Goal: Task Accomplishment & Management: Manage account settings

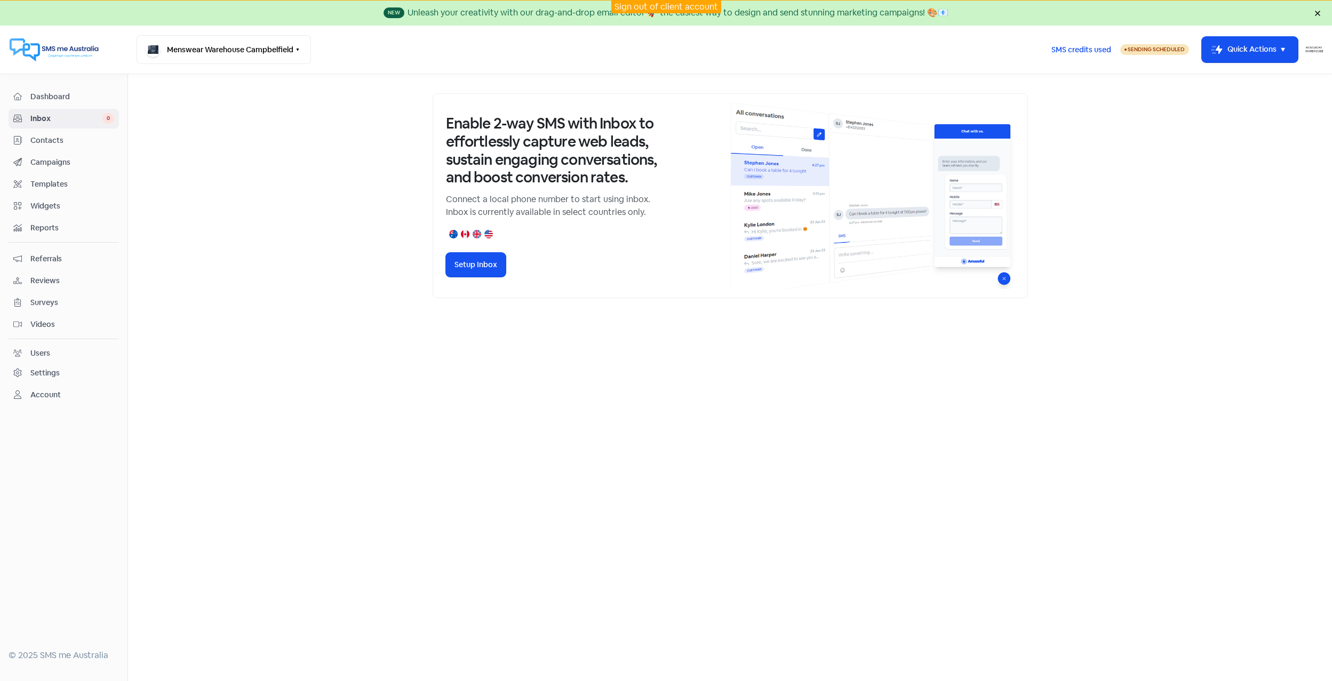
click at [35, 96] on span "Dashboard" at bounding box center [72, 96] width 84 height 11
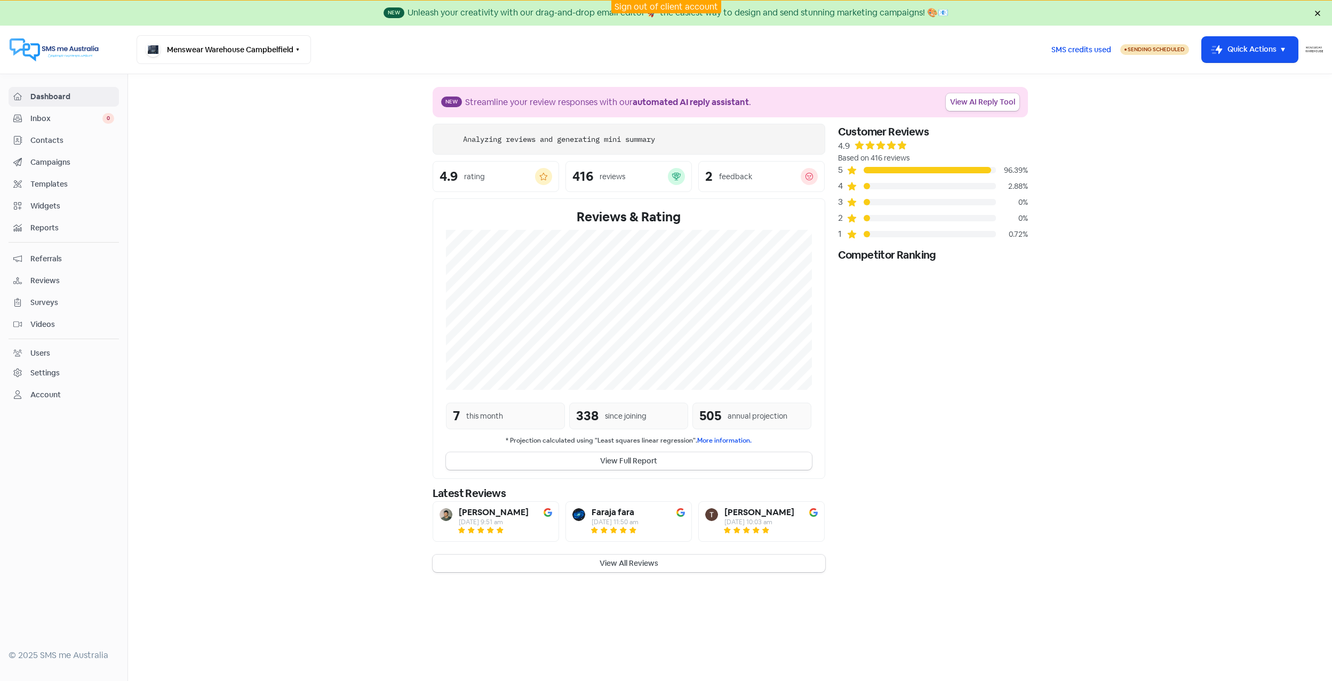
click at [54, 120] on span "Inbox" at bounding box center [66, 118] width 72 height 11
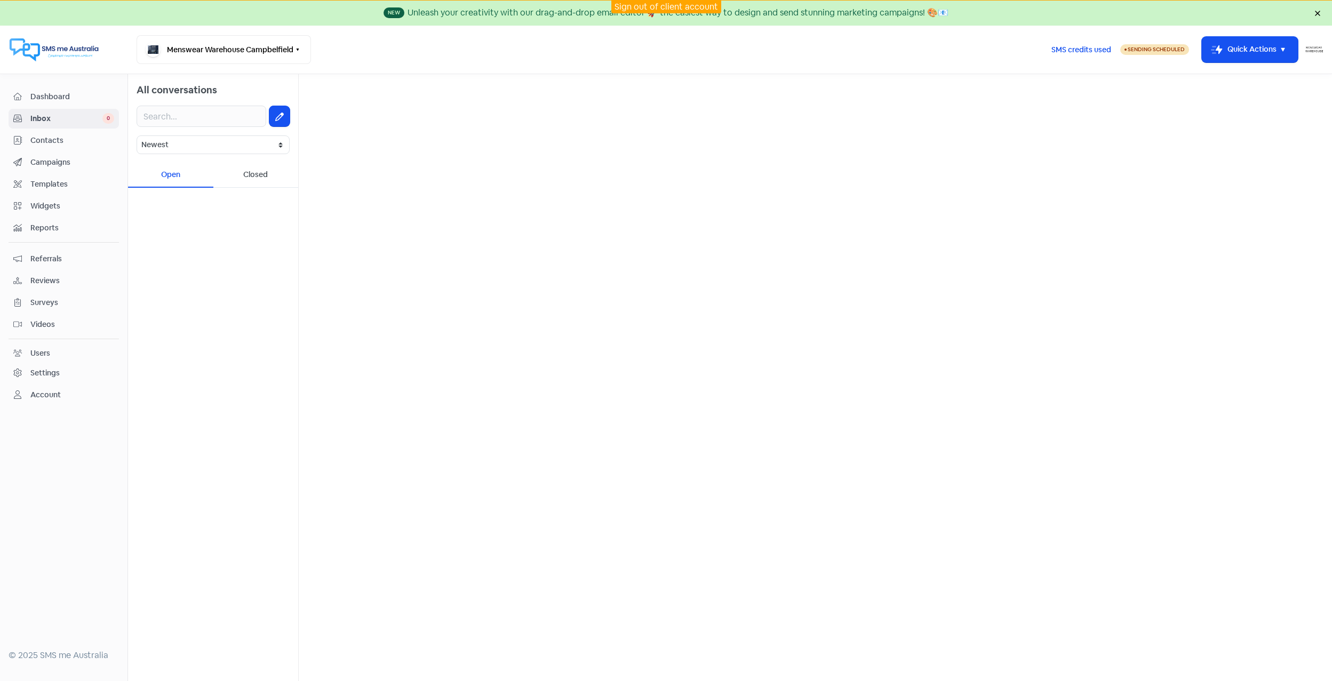
click at [42, 377] on div "Settings" at bounding box center [44, 373] width 29 height 11
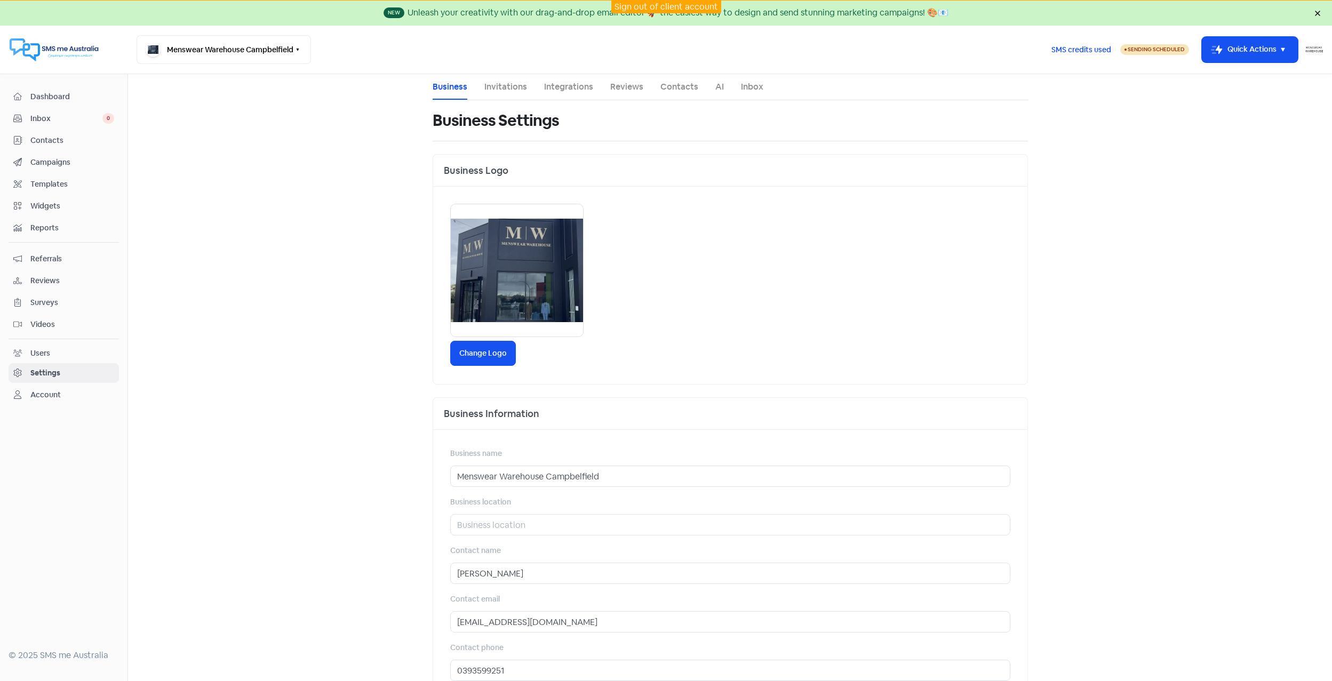
click at [745, 87] on link "Inbox" at bounding box center [752, 87] width 22 height 13
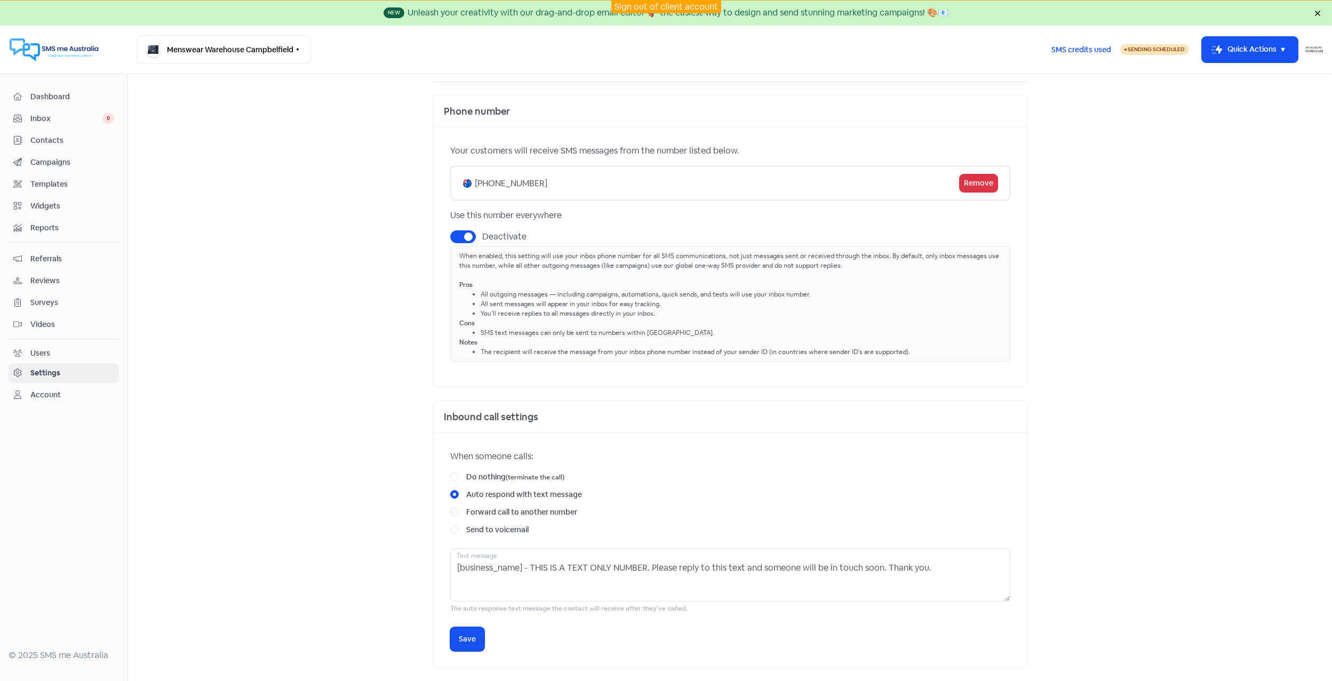
scroll to position [60, 0]
click at [35, 370] on div "Settings" at bounding box center [45, 373] width 30 height 11
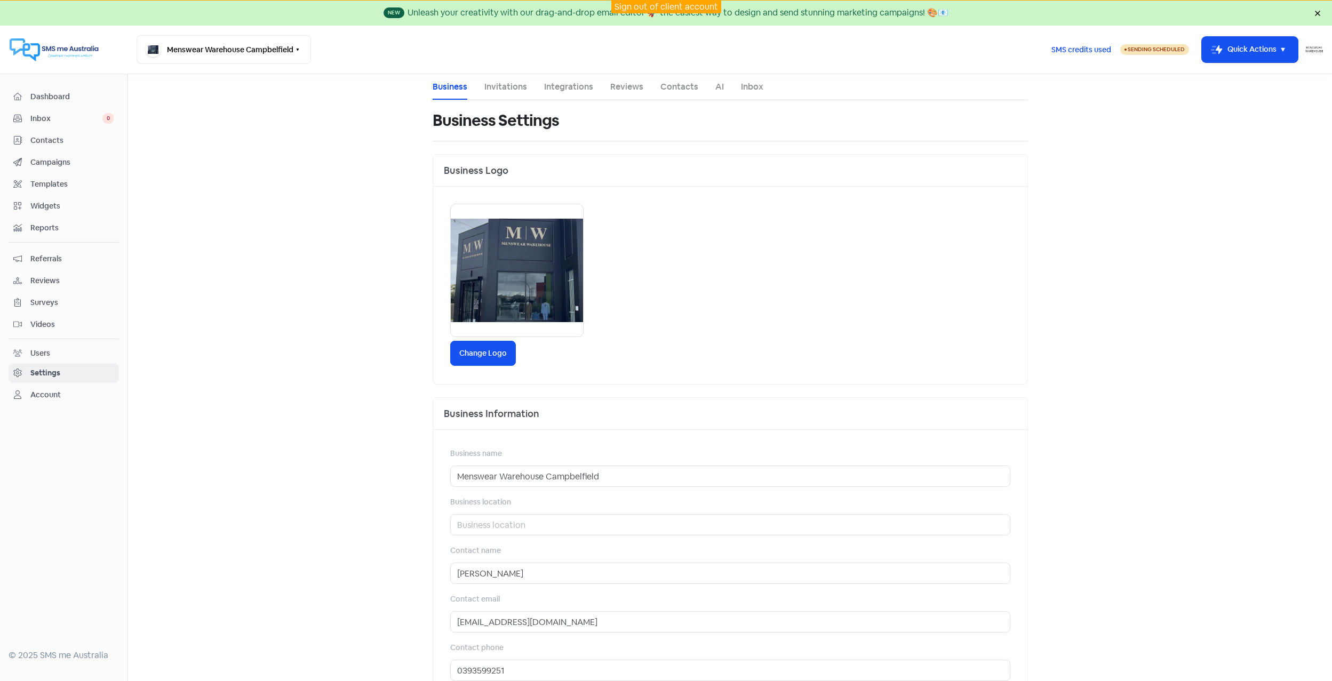
click at [515, 85] on link "Invitations" at bounding box center [505, 87] width 43 height 13
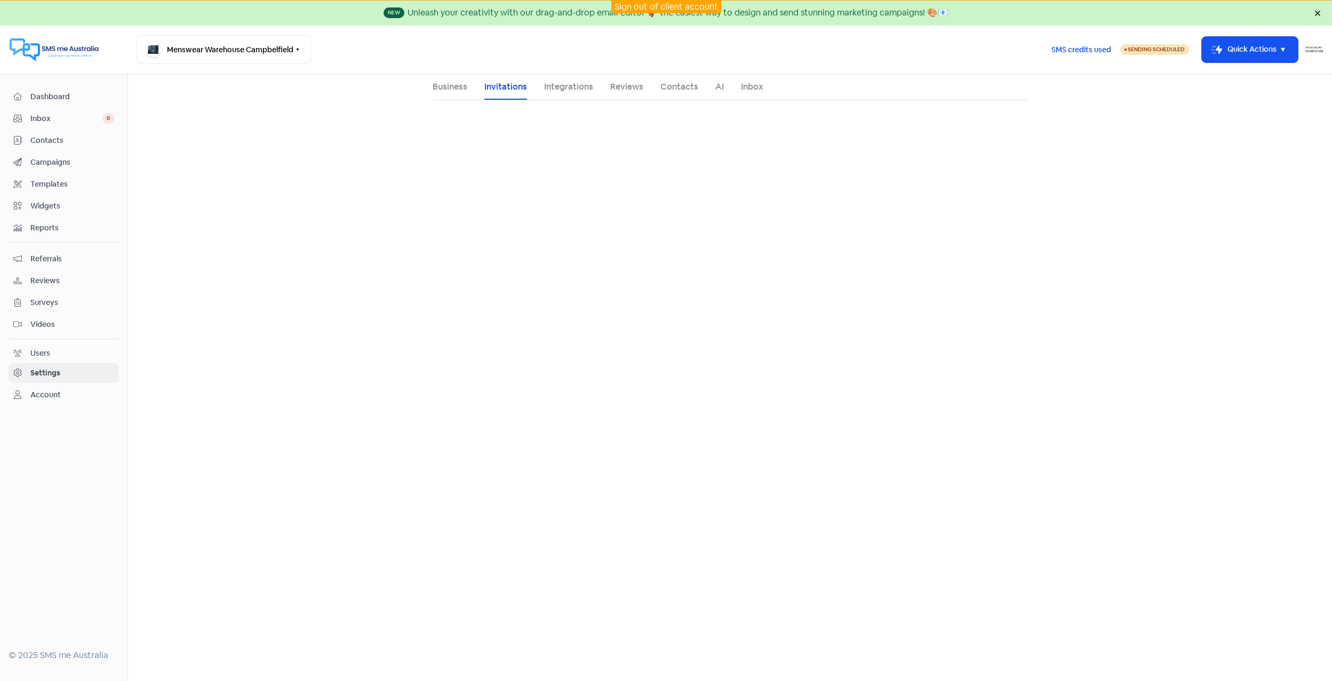
select select "[GEOGRAPHIC_DATA]/[GEOGRAPHIC_DATA]"
select select "10:30:00"
select select "15:00:00"
select select "10:30:00"
select select "15:00:00"
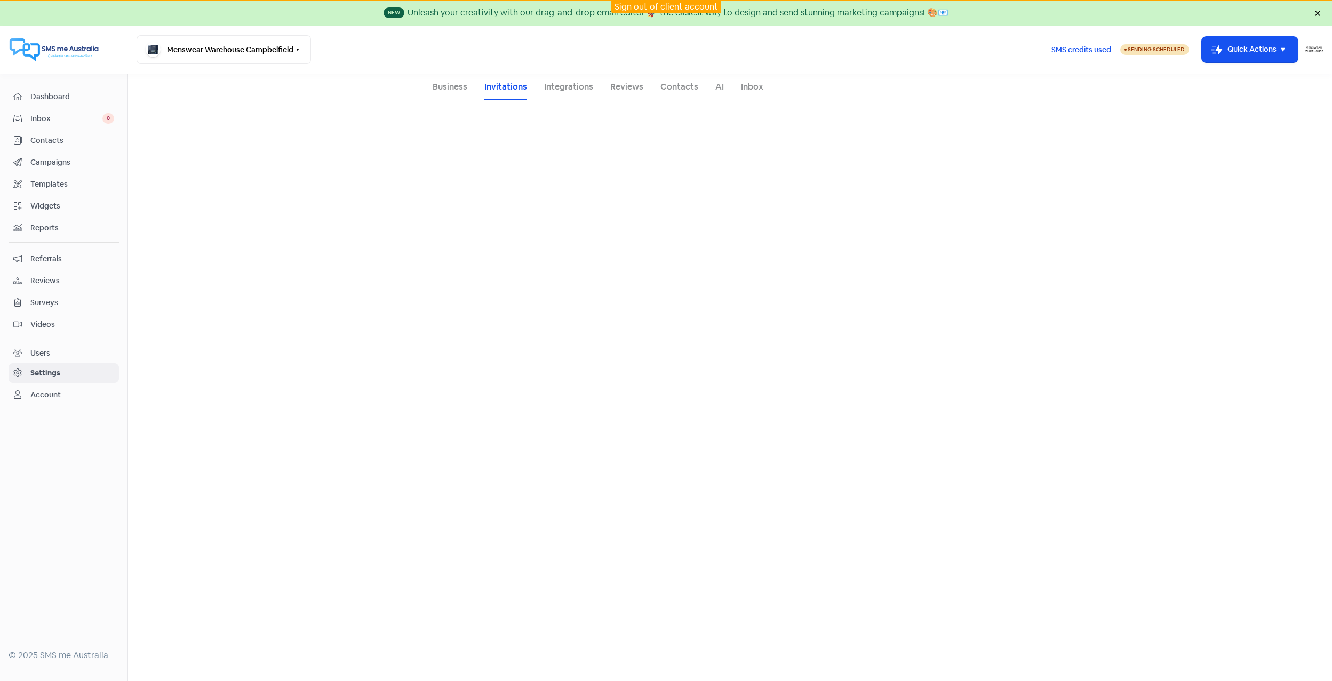
select select "10:30:00"
select select "15:00:00"
select select "10:30:00"
select select "15:00:00"
select select "10:30:00"
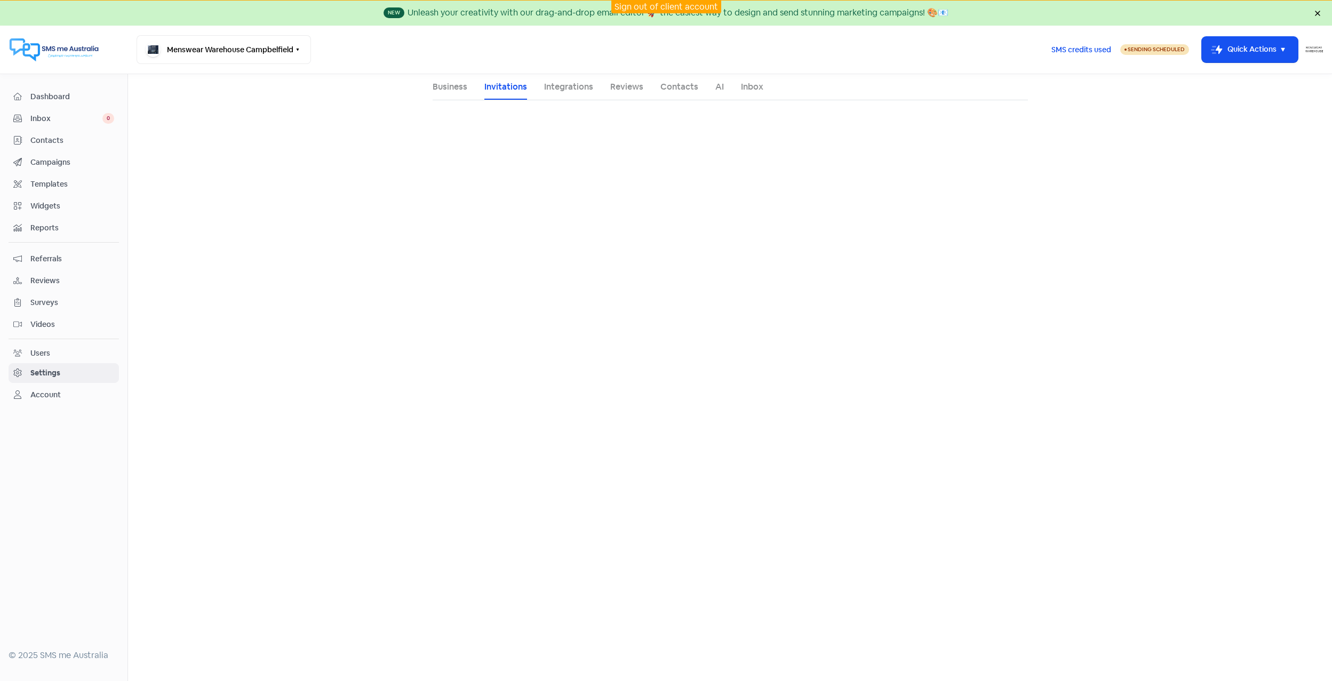
select select "15:00:00"
select select "AU"
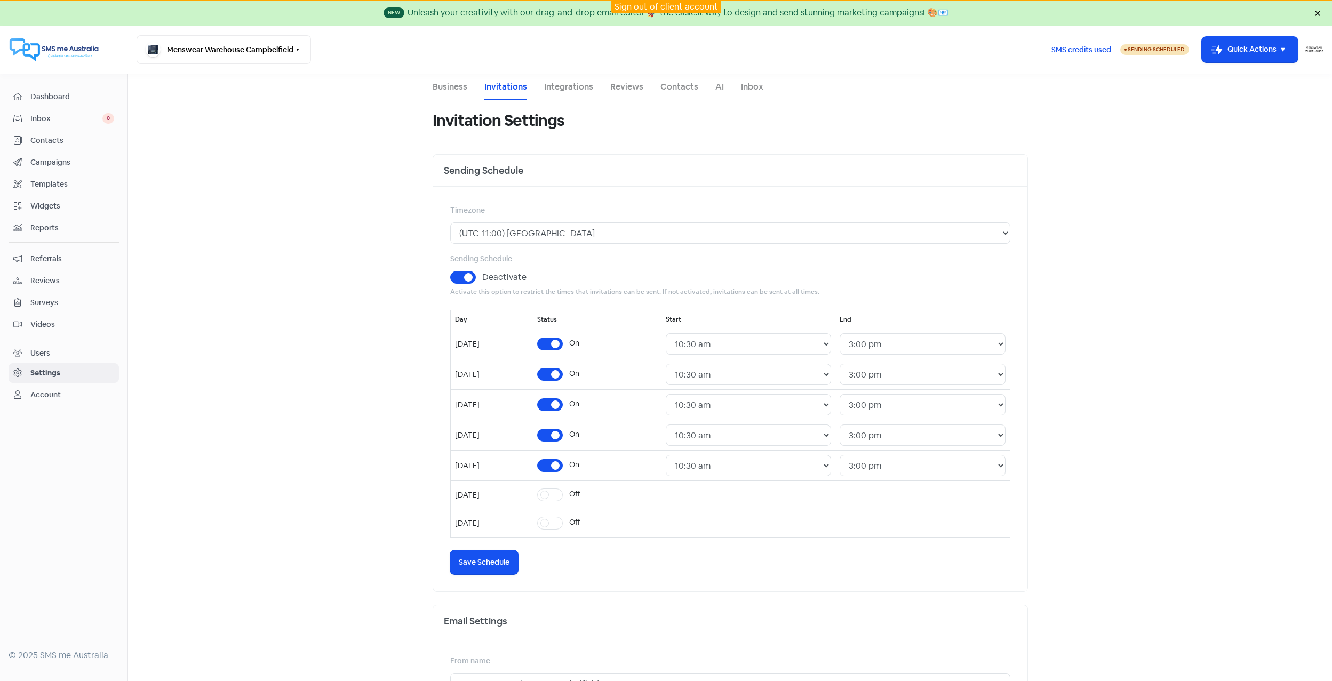
click at [677, 87] on link "Contacts" at bounding box center [680, 87] width 38 height 13
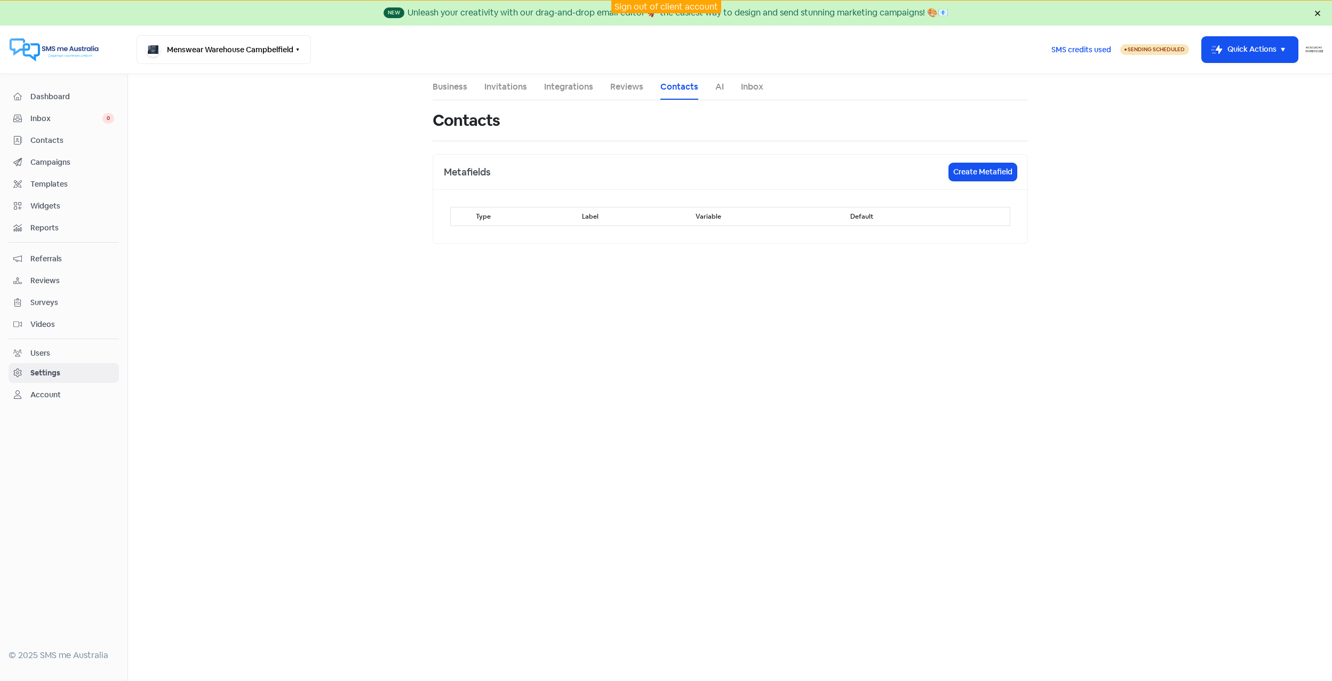
click at [716, 86] on link "AI" at bounding box center [720, 87] width 9 height 13
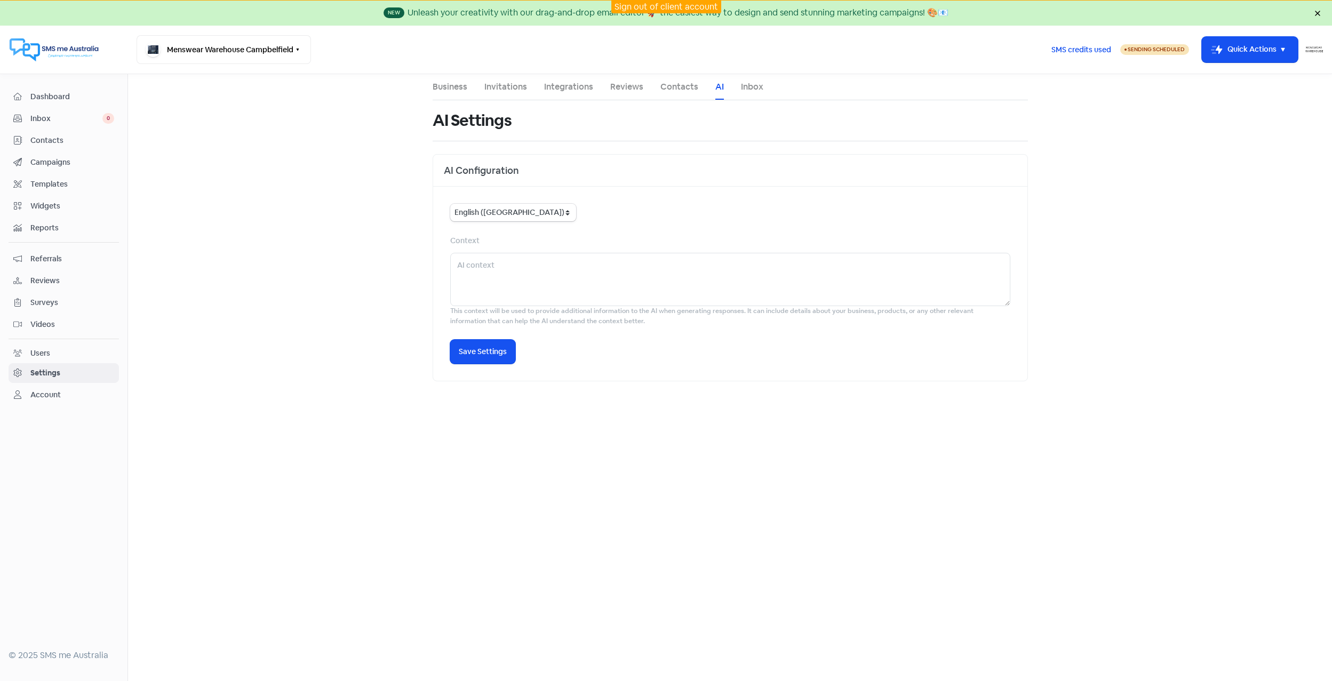
click at [746, 88] on link "Inbox" at bounding box center [752, 87] width 22 height 13
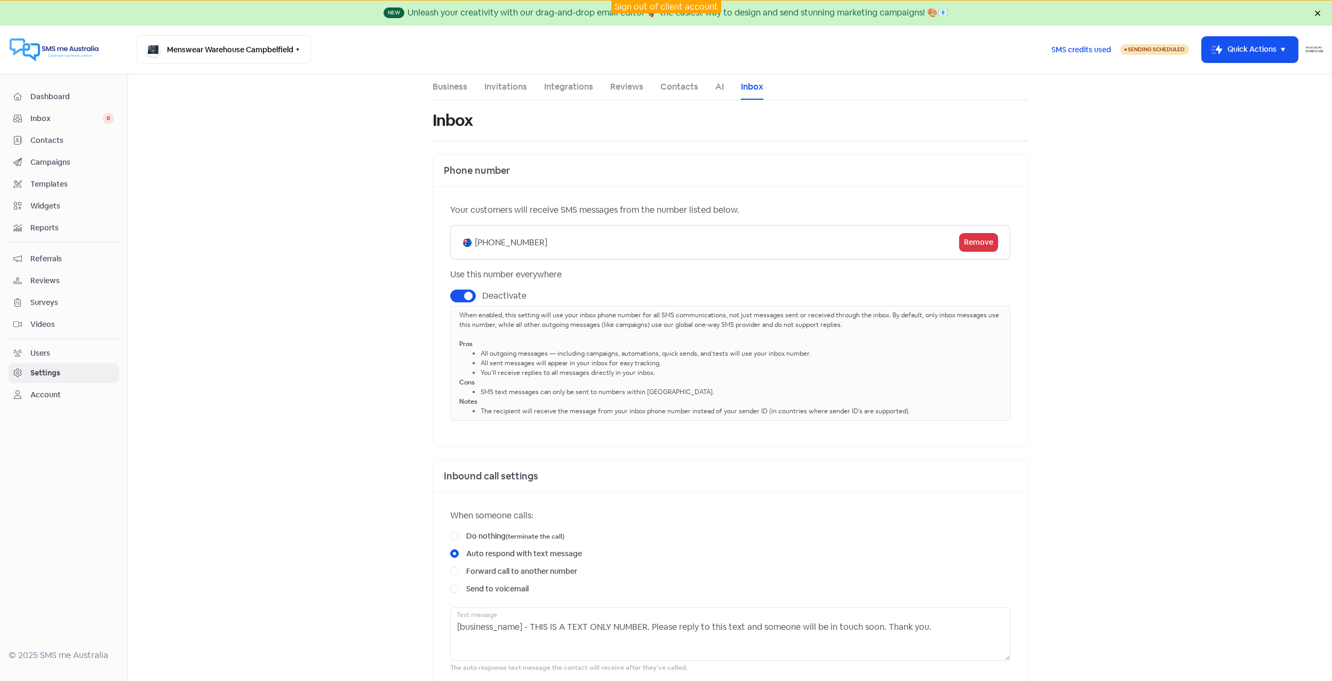
click at [482, 297] on label "Deactivate" at bounding box center [504, 296] width 44 height 13
click at [482, 297] on input "Deactivate" at bounding box center [485, 293] width 7 height 7
checkbox input "false"
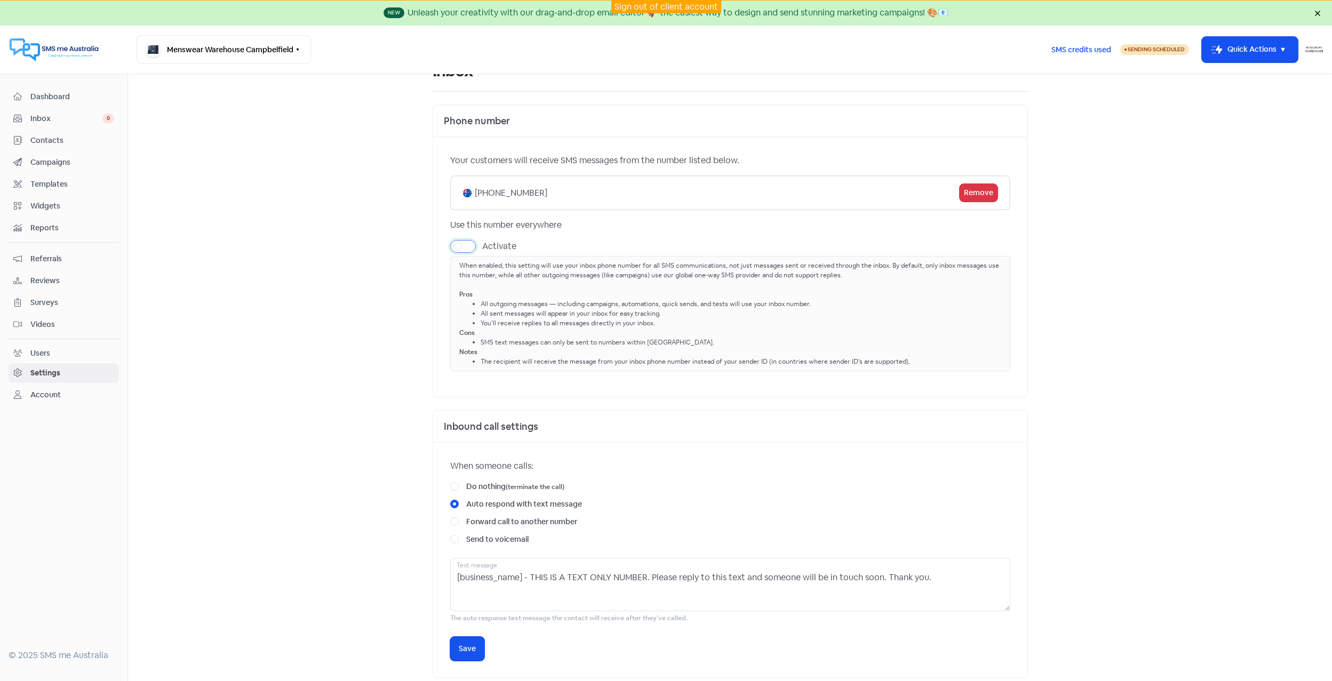
scroll to position [60, 0]
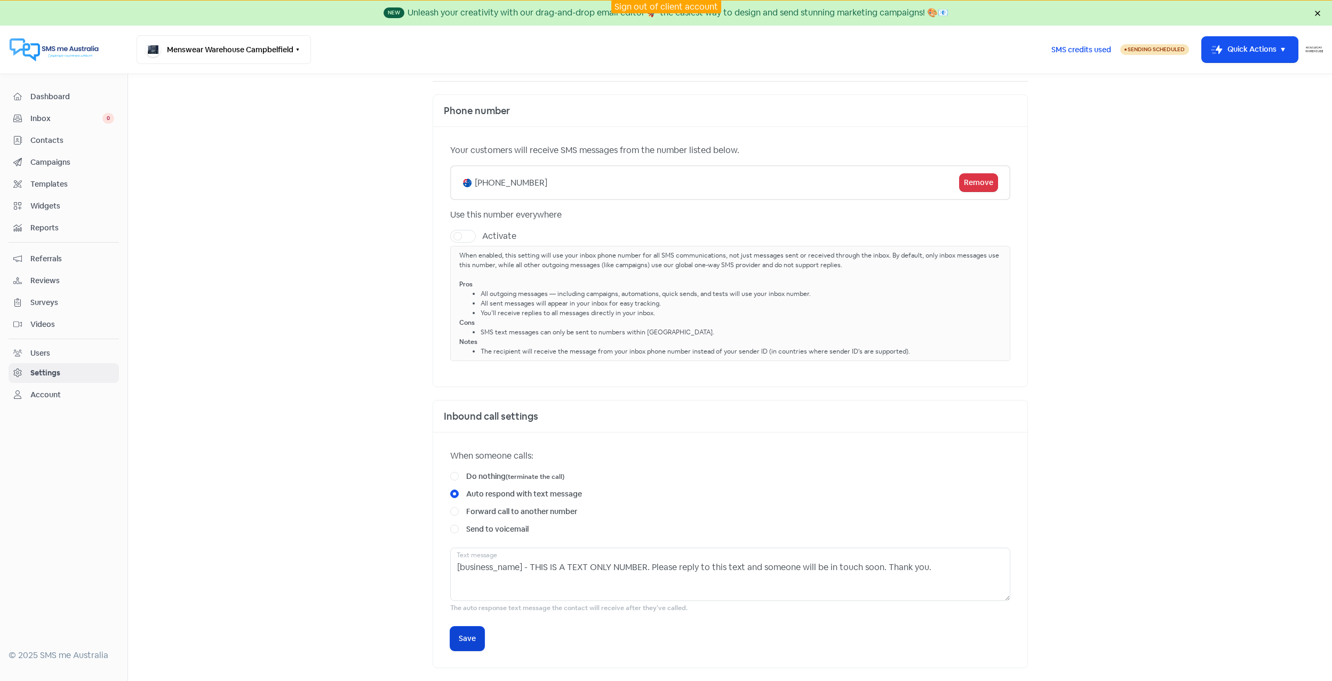
click at [458, 645] on button "Icon For Loading Save" at bounding box center [467, 639] width 34 height 24
click at [45, 203] on span "Widgets" at bounding box center [72, 206] width 84 height 11
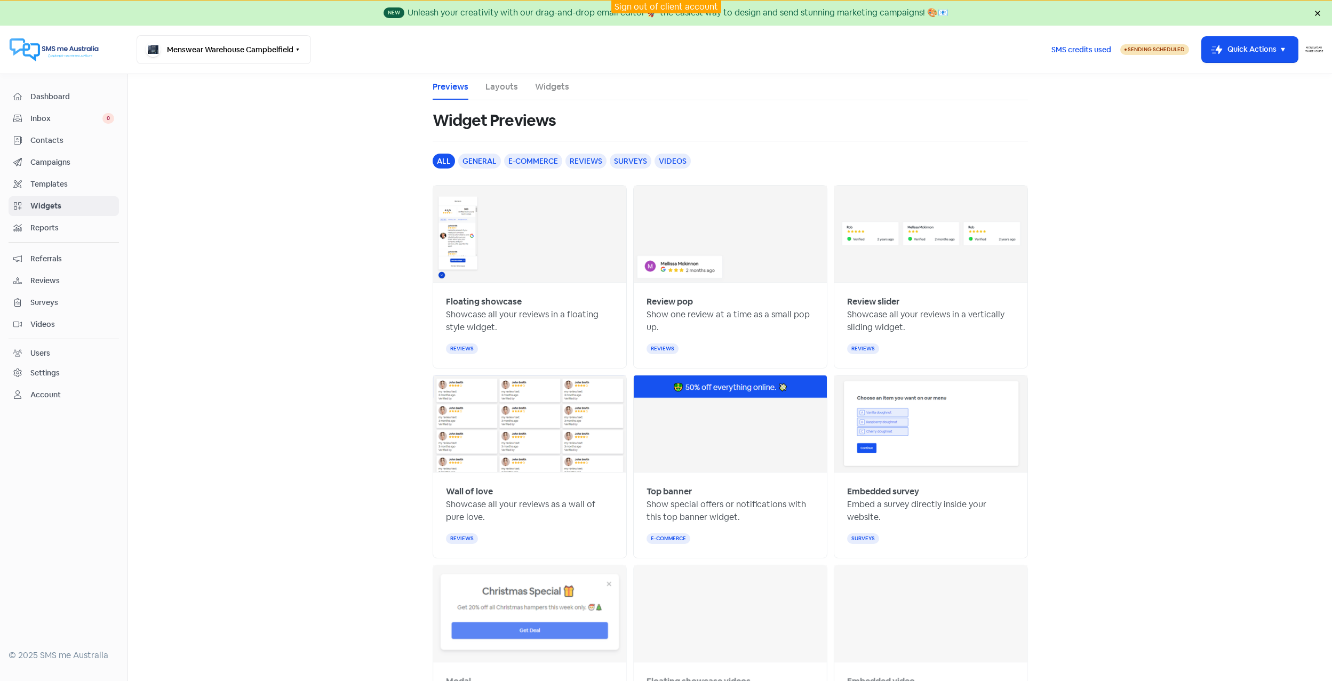
click at [557, 91] on link "Widgets" at bounding box center [552, 87] width 34 height 13
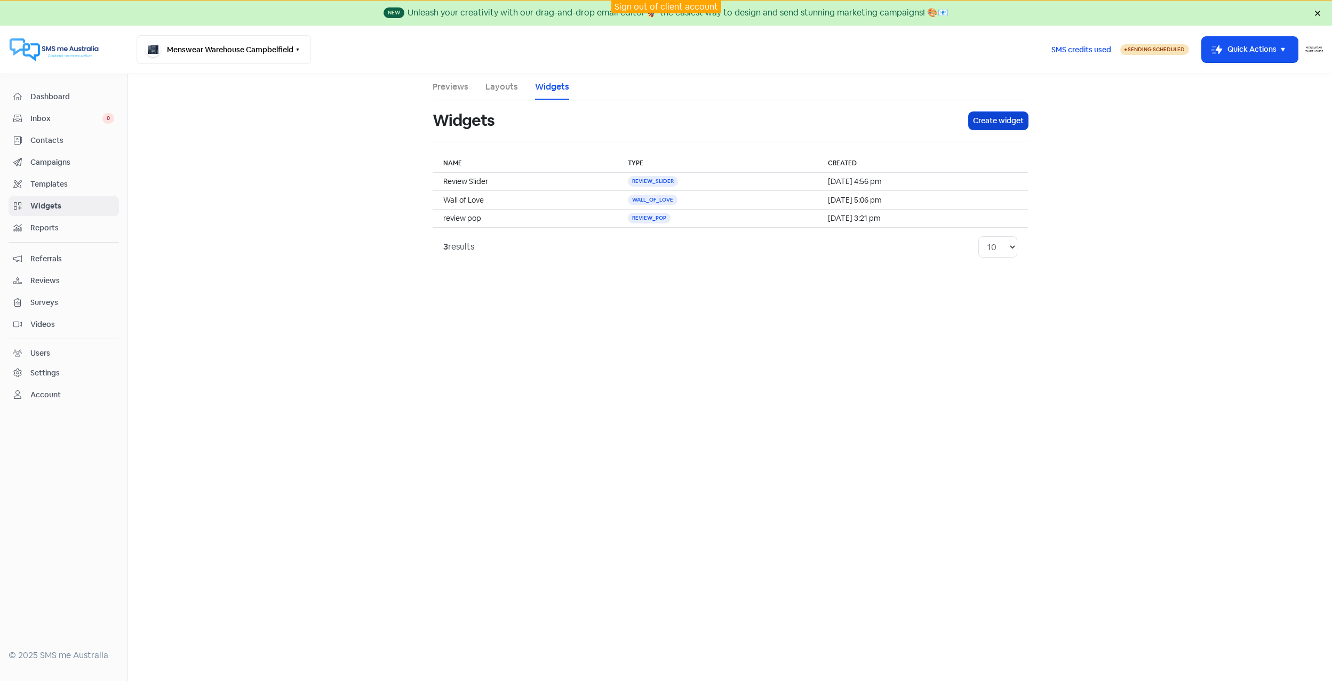
click at [1021, 118] on button "Create widget" at bounding box center [998, 121] width 59 height 18
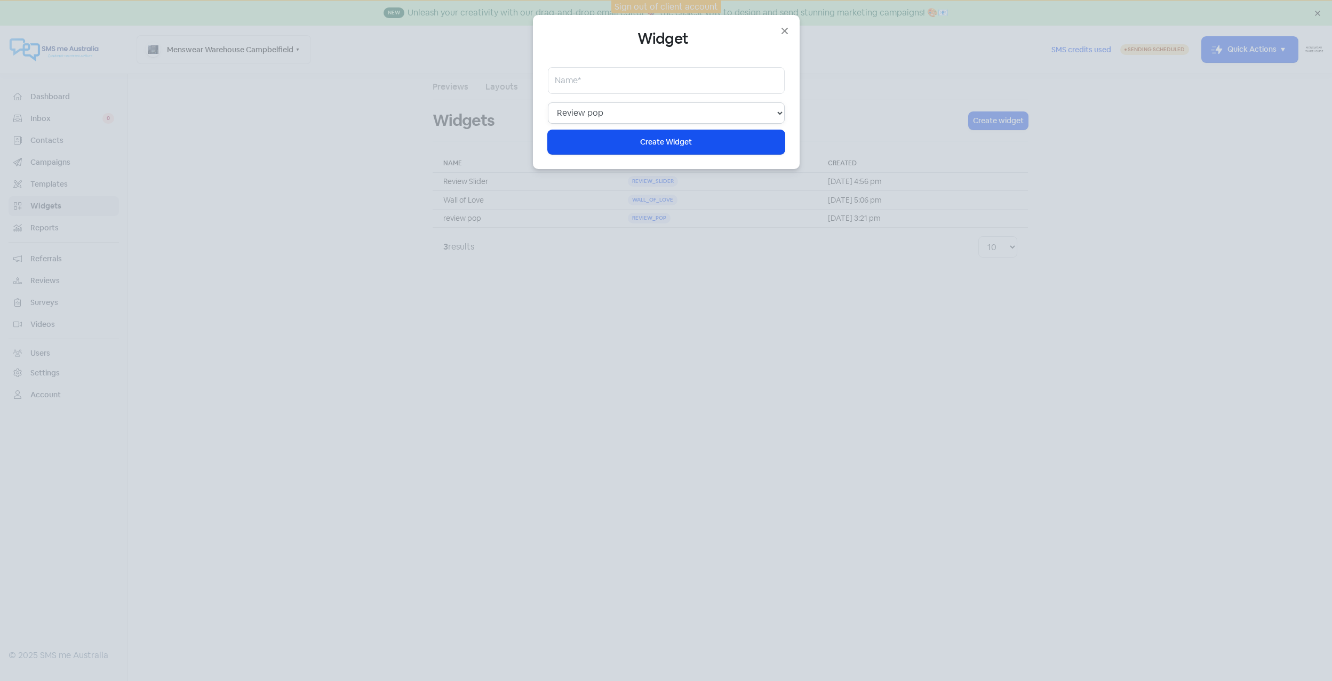
click at [632, 104] on select "Web chat Floating showcase Review pop Review slider Wall of love Top banner Sur…" at bounding box center [666, 112] width 237 height 21
select select "web_chat"
click at [548, 102] on select "Web chat Floating showcase Review pop Review slider Wall of love Top banner Sur…" at bounding box center [666, 112] width 237 height 21
click at [613, 85] on input "text" at bounding box center [666, 80] width 237 height 27
type input "Chat Widget"
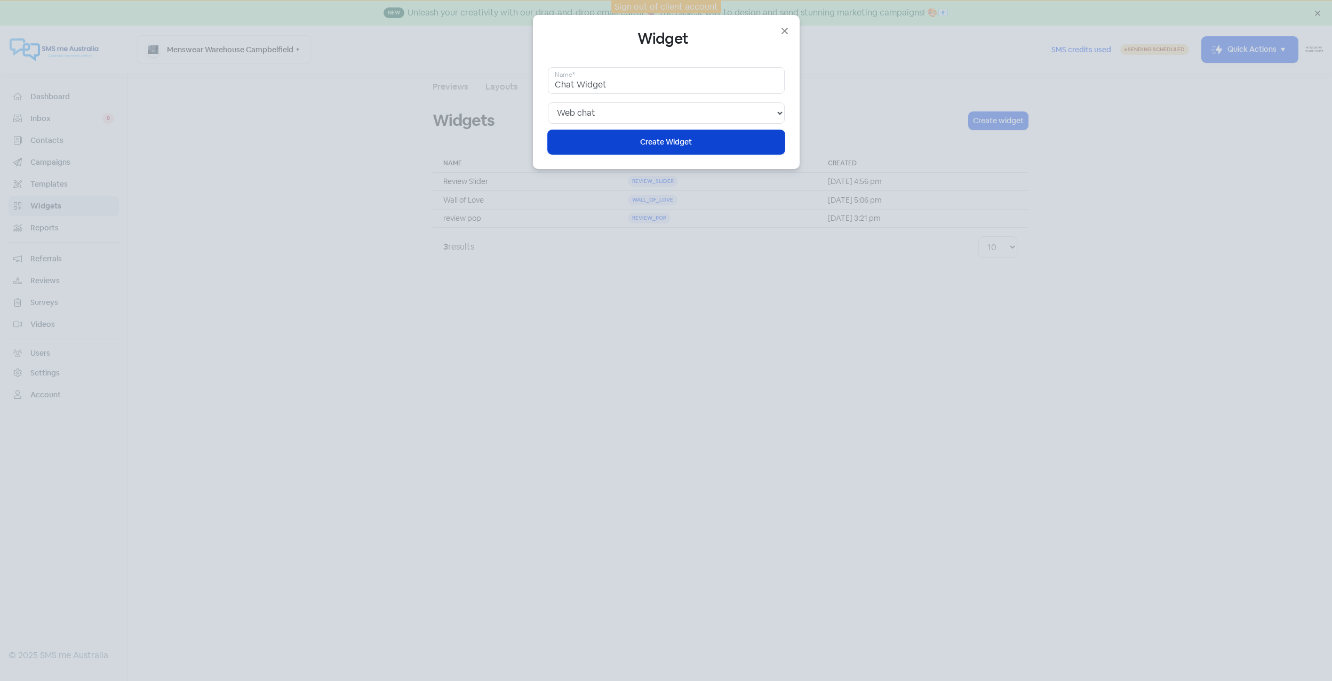
click at [648, 139] on span "Create Widget" at bounding box center [666, 142] width 52 height 11
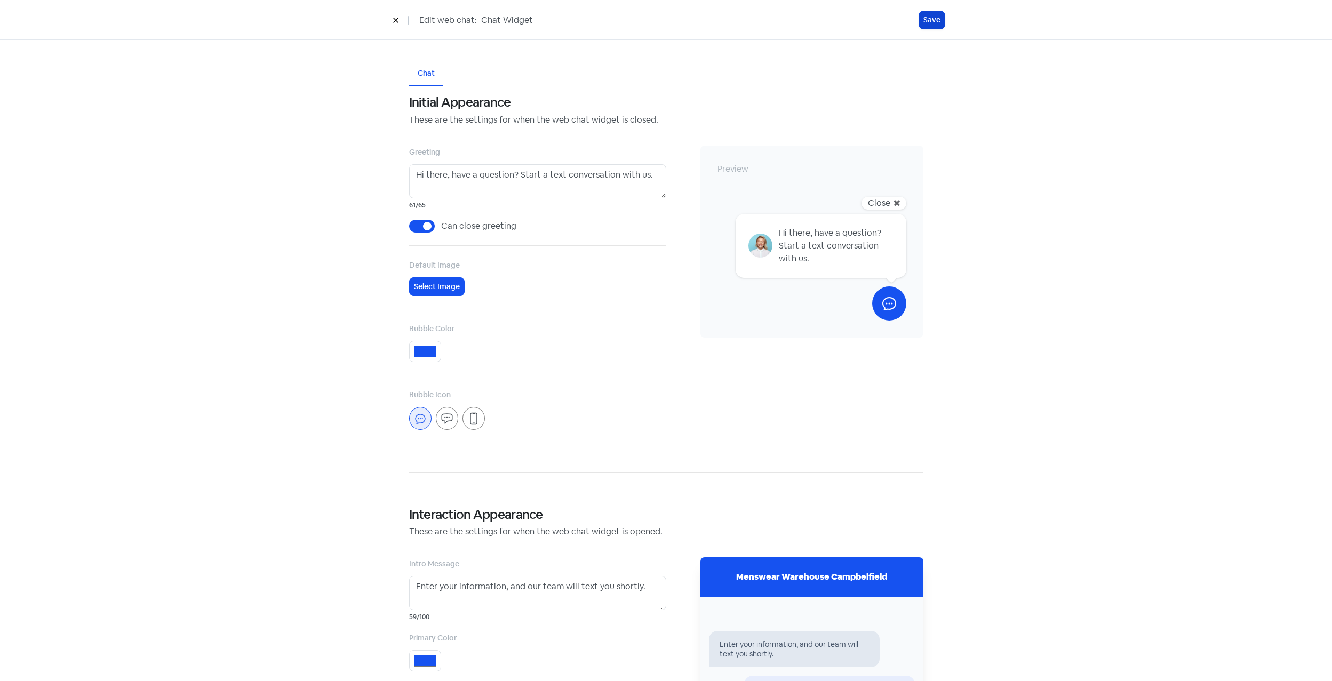
click at [923, 21] on button "Save" at bounding box center [932, 20] width 26 height 18
click at [393, 21] on icon at bounding box center [396, 20] width 6 height 6
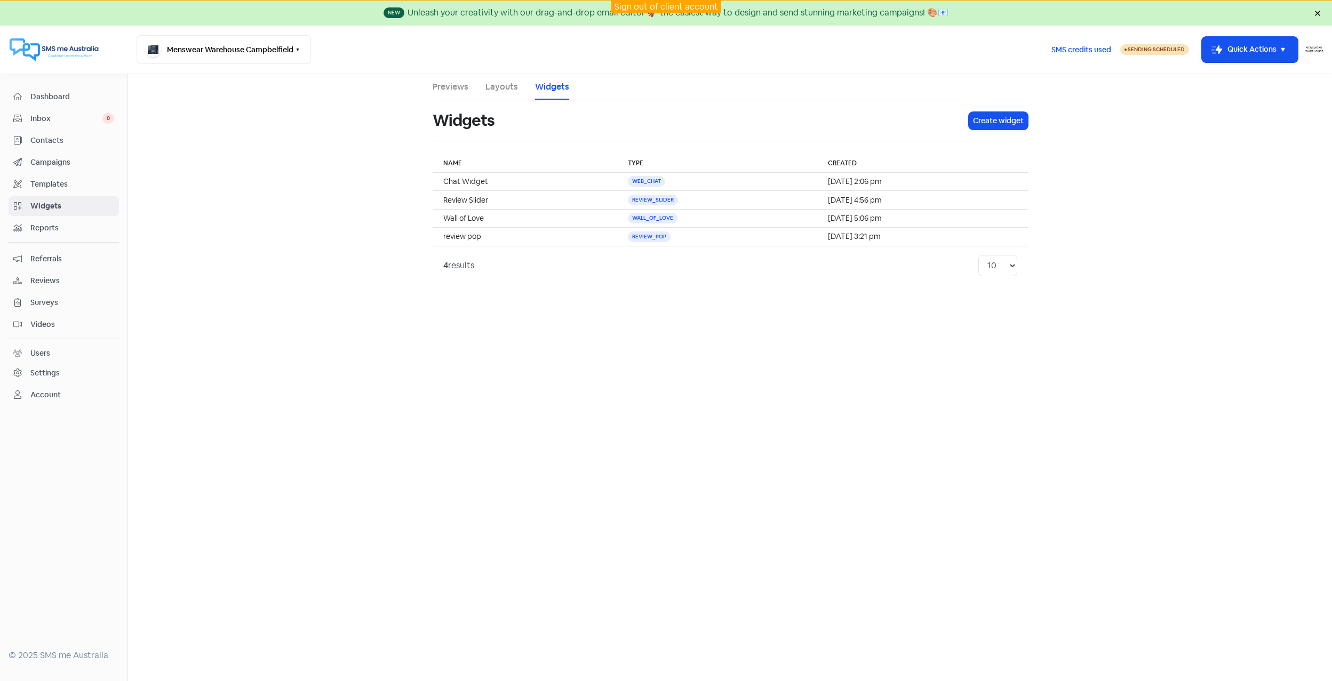
click at [48, 369] on div "Settings" at bounding box center [44, 373] width 29 height 11
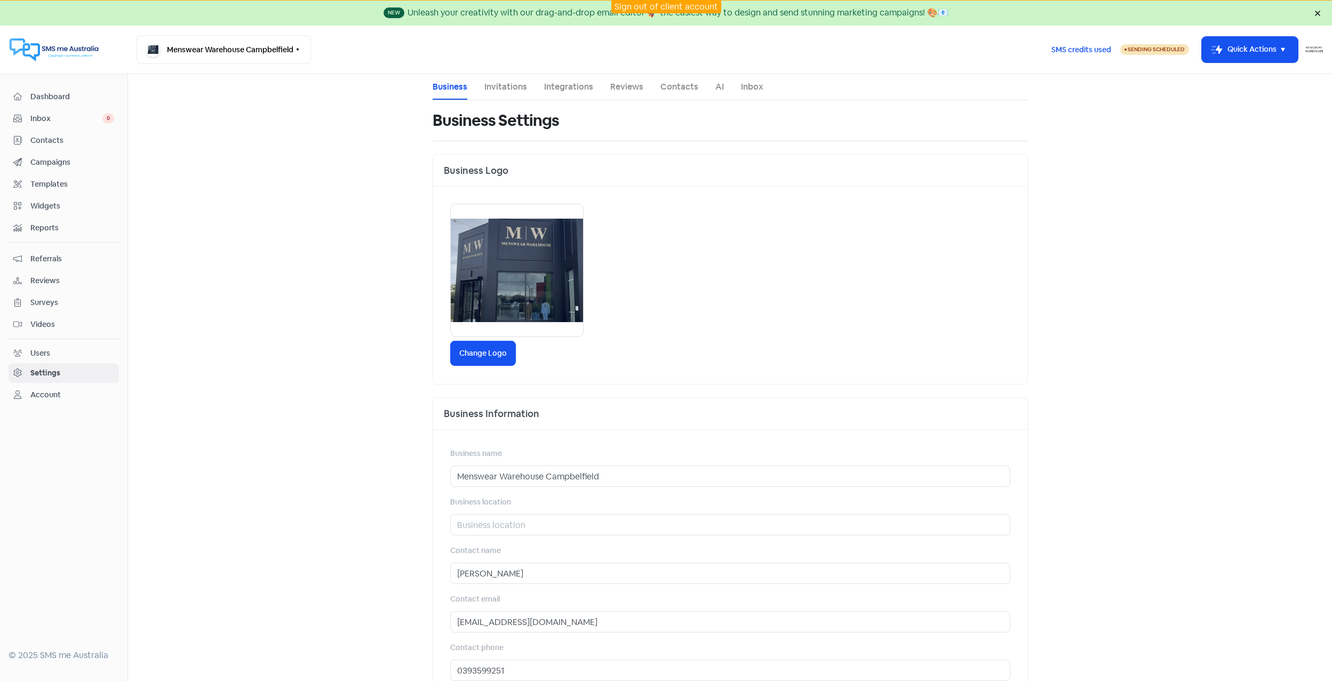
click at [42, 209] on span "Widgets" at bounding box center [72, 206] width 84 height 11
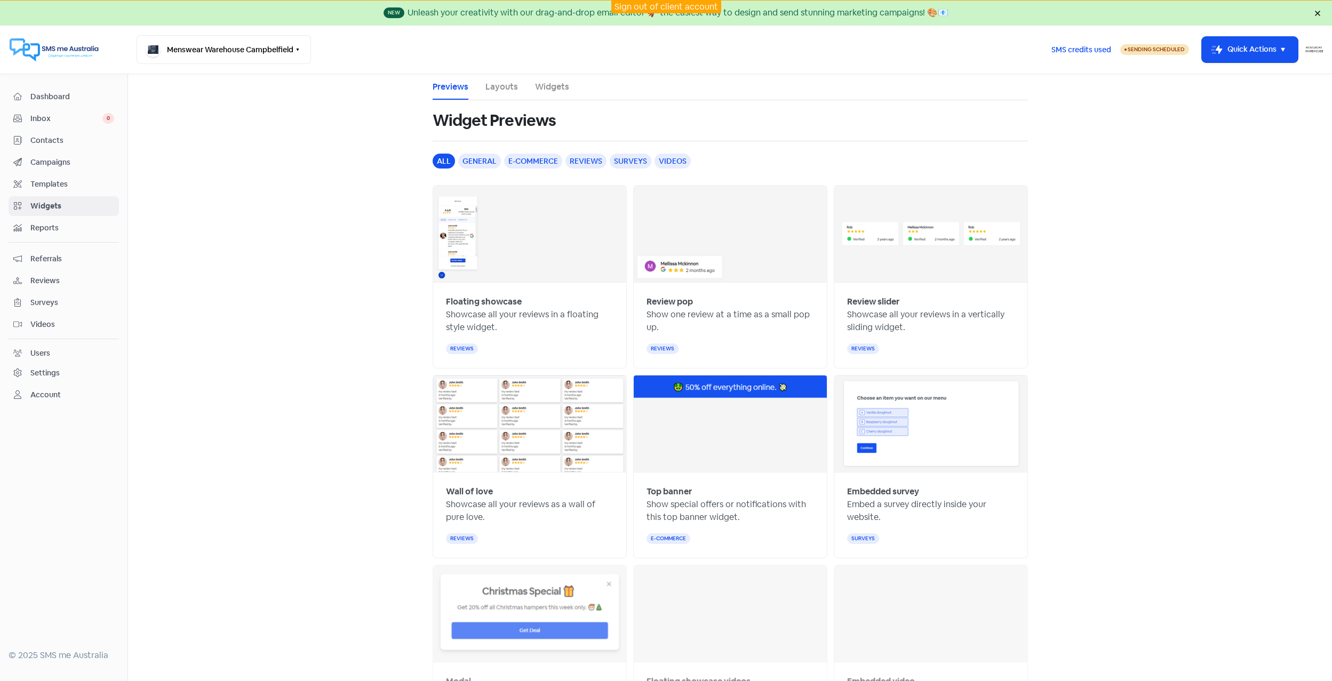
click at [497, 90] on link "Layouts" at bounding box center [502, 87] width 33 height 13
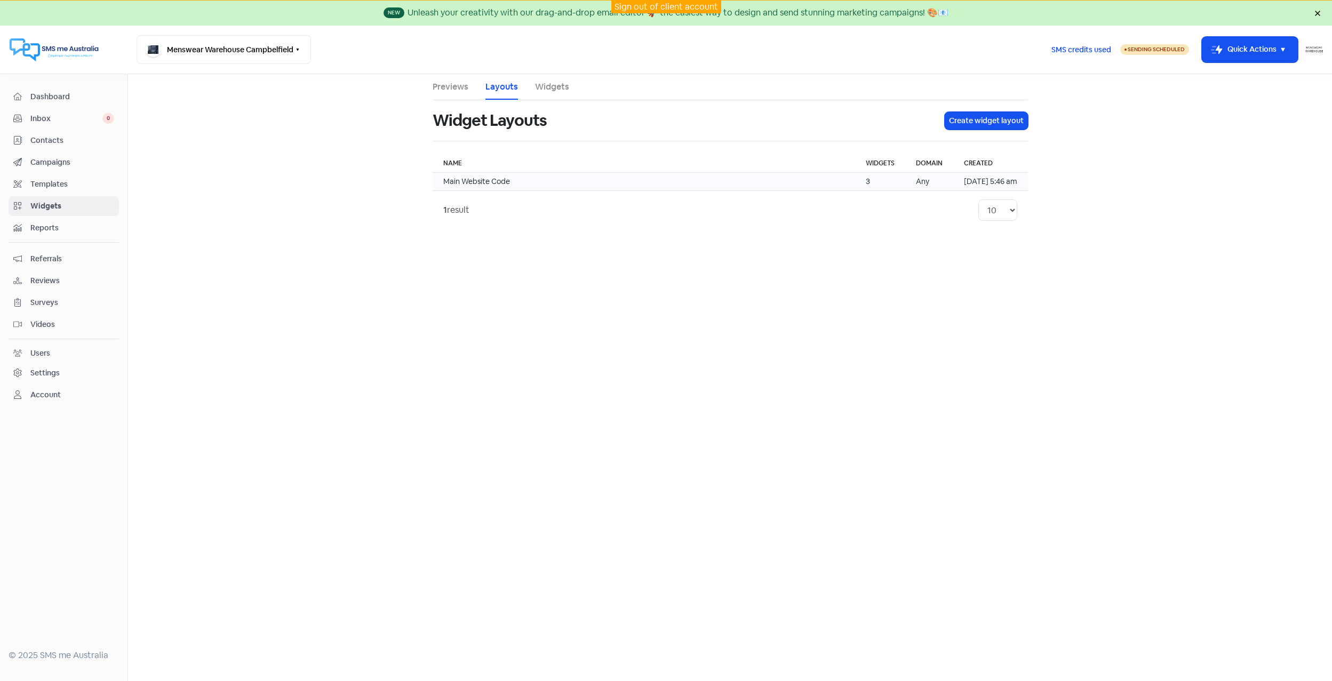
click at [523, 179] on td "Main Website Code" at bounding box center [644, 182] width 423 height 18
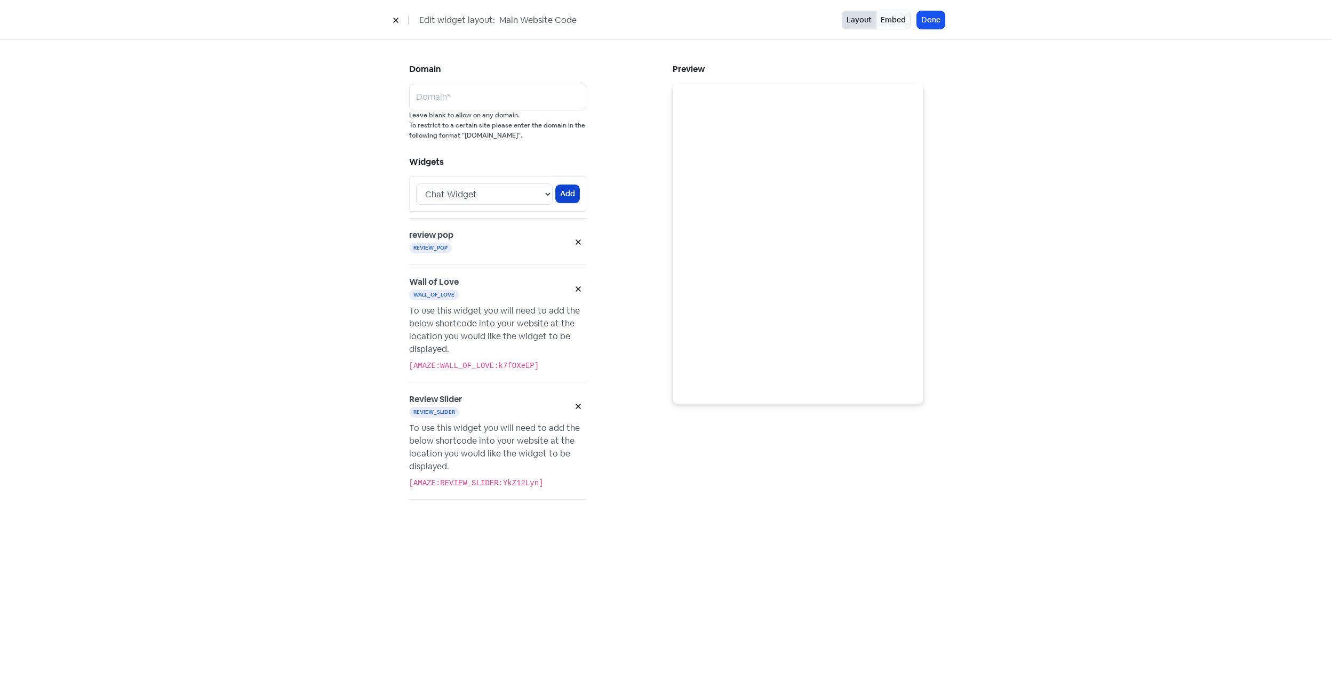
click at [568, 195] on button "Add" at bounding box center [567, 194] width 23 height 18
click at [938, 23] on button "Done" at bounding box center [931, 20] width 28 height 18
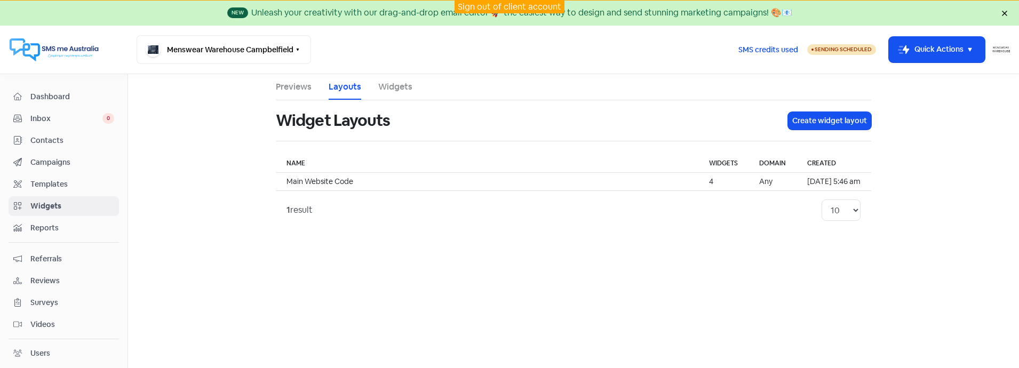
click at [391, 89] on link "Widgets" at bounding box center [395, 87] width 34 height 13
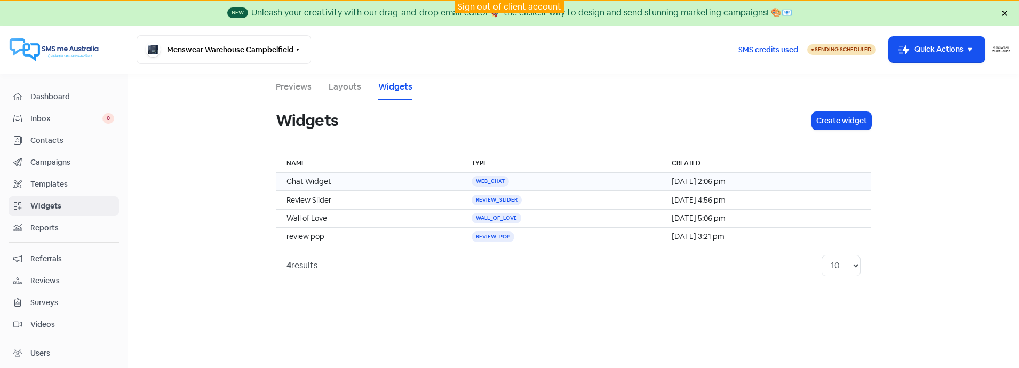
click at [346, 180] on td "Chat Widget" at bounding box center [368, 182] width 185 height 18
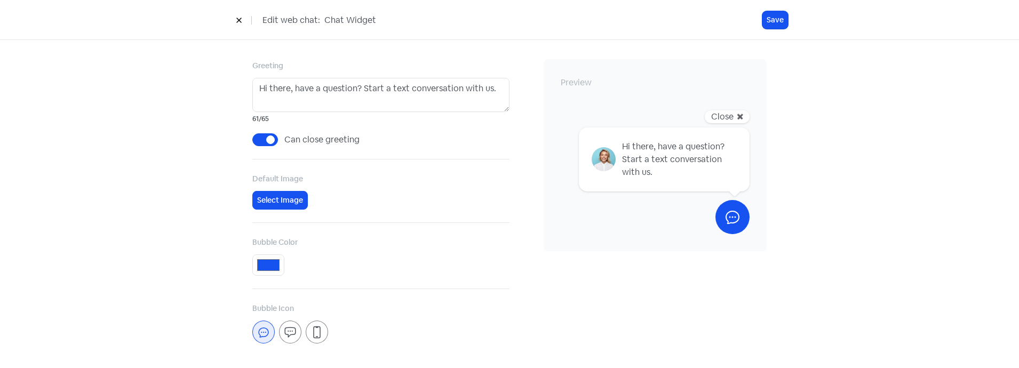
scroll to position [107, 0]
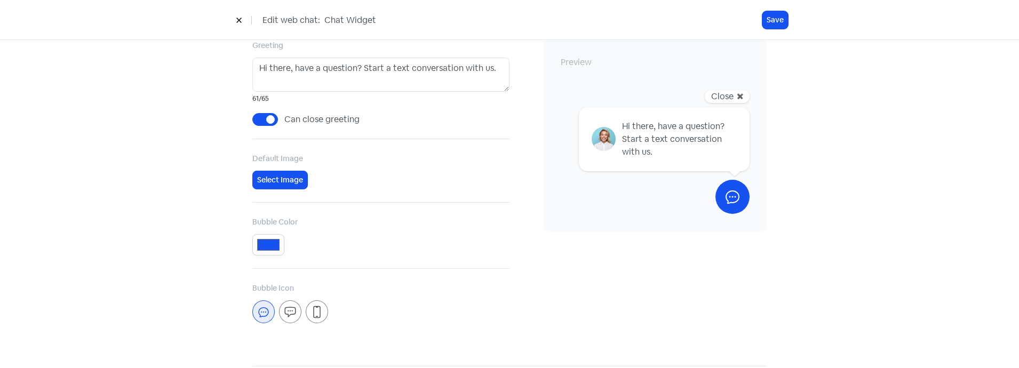
click at [265, 245] on input "#1652f0" at bounding box center [268, 244] width 32 height 21
type input "#000000"
click at [773, 18] on button "Save" at bounding box center [775, 20] width 26 height 18
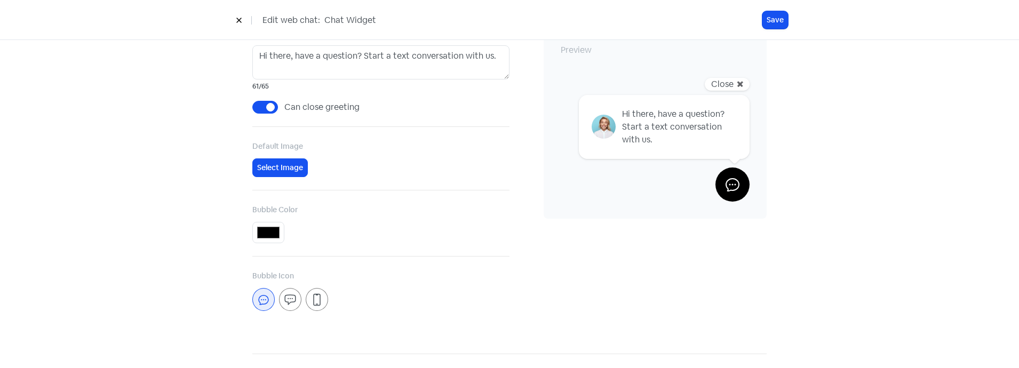
scroll to position [160, 0]
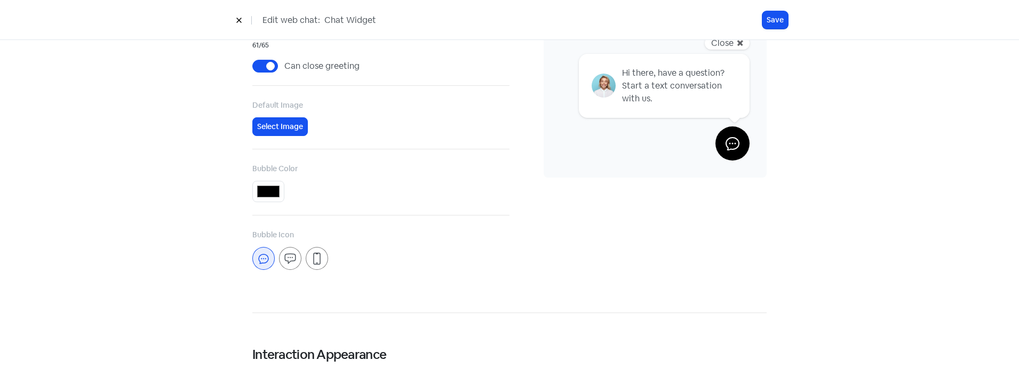
click at [616, 256] on div "Preview Close ✖ Hi there, have a question? Start a text conversation with us." at bounding box center [638, 132] width 257 height 293
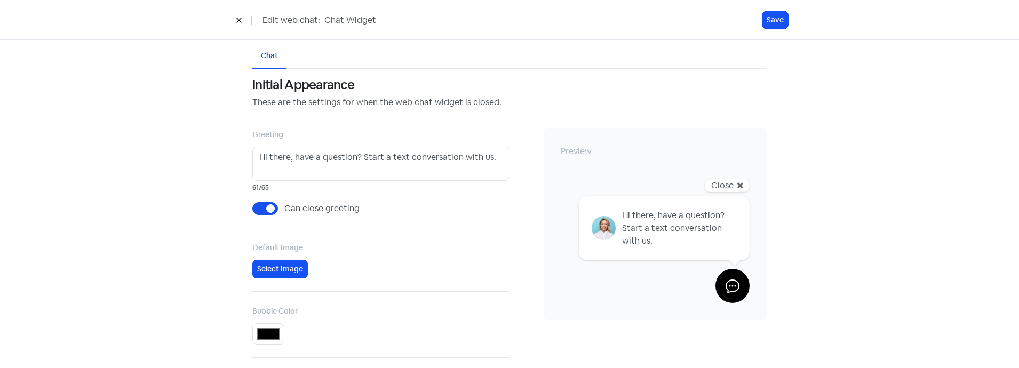
scroll to position [0, 0]
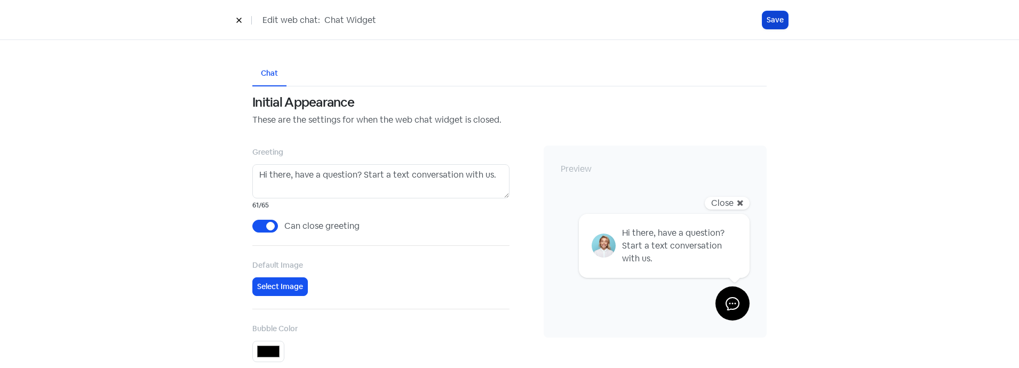
click at [779, 18] on button "Save" at bounding box center [775, 20] width 26 height 18
click at [243, 18] on button at bounding box center [239, 20] width 16 height 19
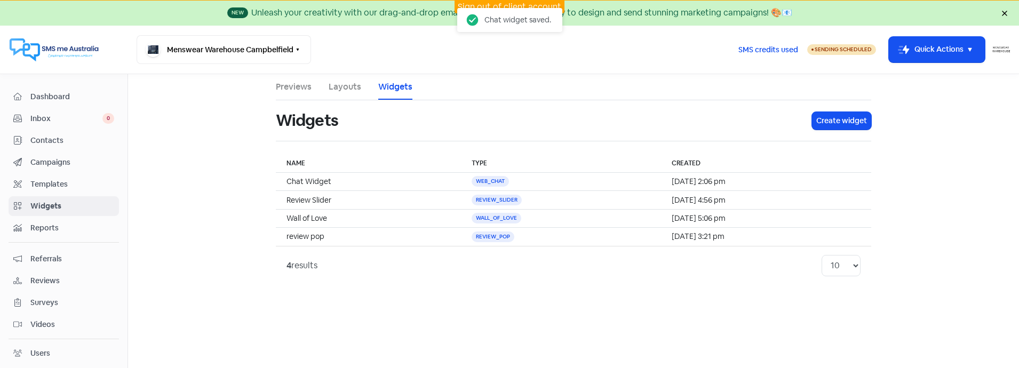
click at [345, 82] on link "Layouts" at bounding box center [345, 87] width 33 height 13
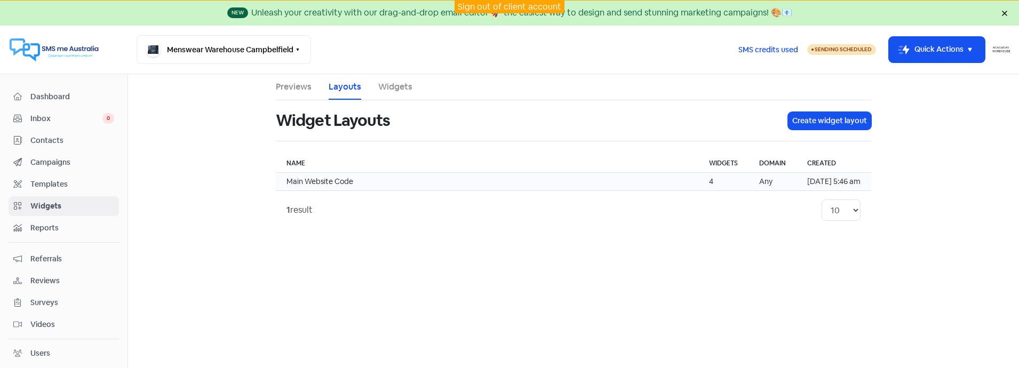
click at [353, 185] on td "Main Website Code" at bounding box center [487, 182] width 423 height 18
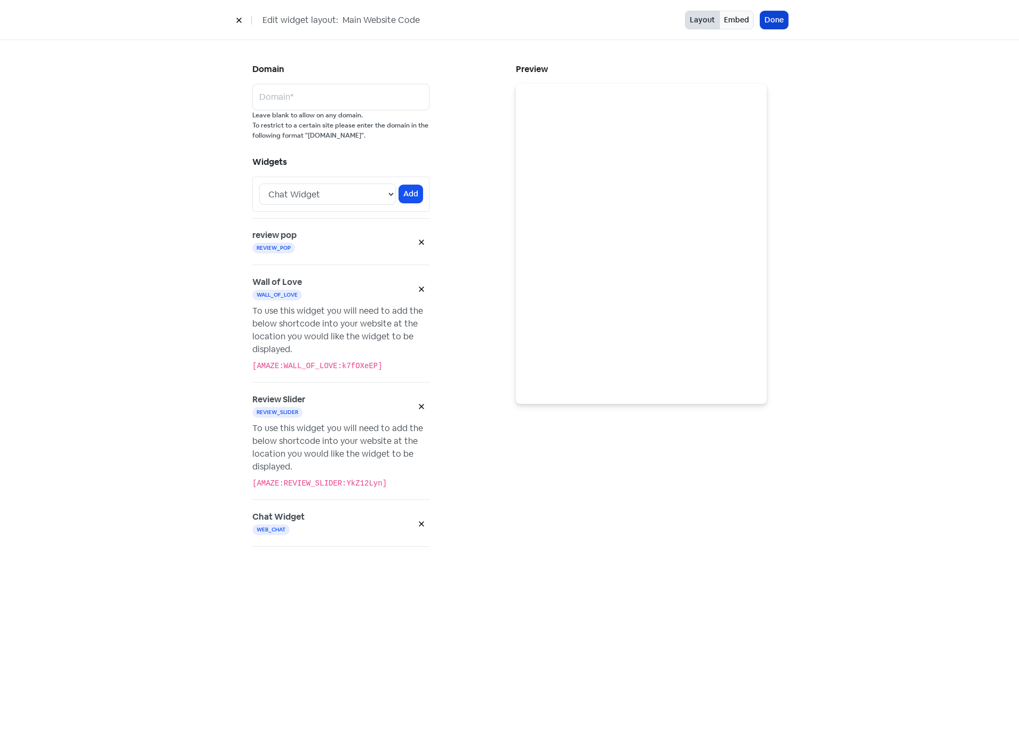
click at [775, 22] on button "Done" at bounding box center [774, 20] width 28 height 18
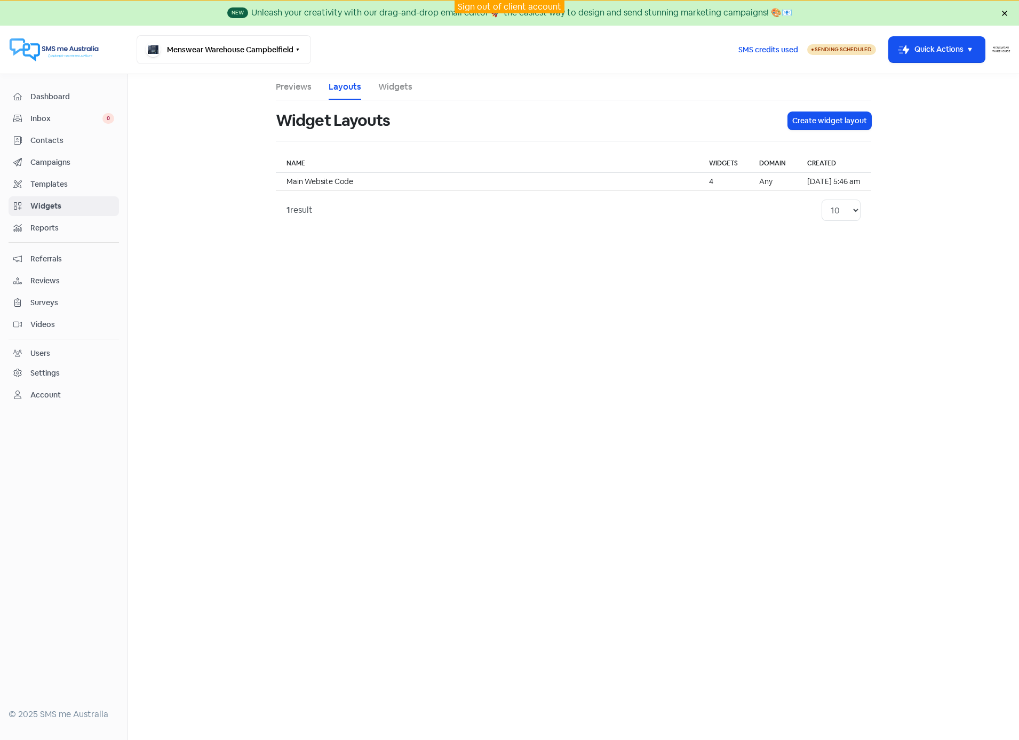
click at [45, 208] on span "Widgets" at bounding box center [72, 206] width 84 height 11
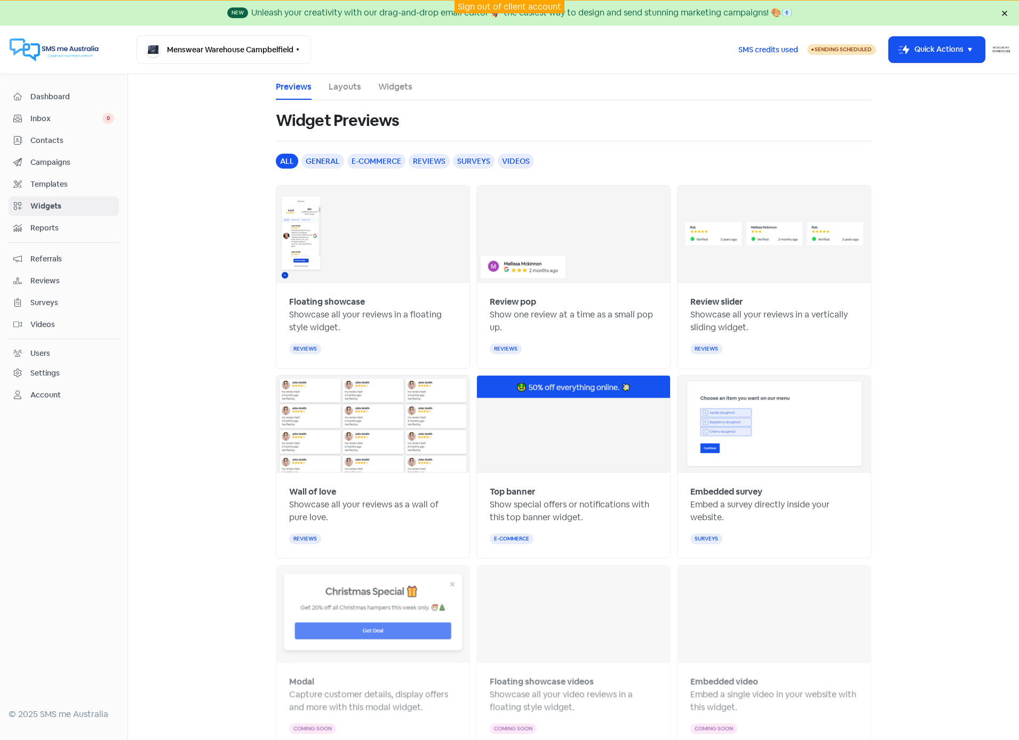
click at [406, 88] on link "Widgets" at bounding box center [395, 87] width 34 height 13
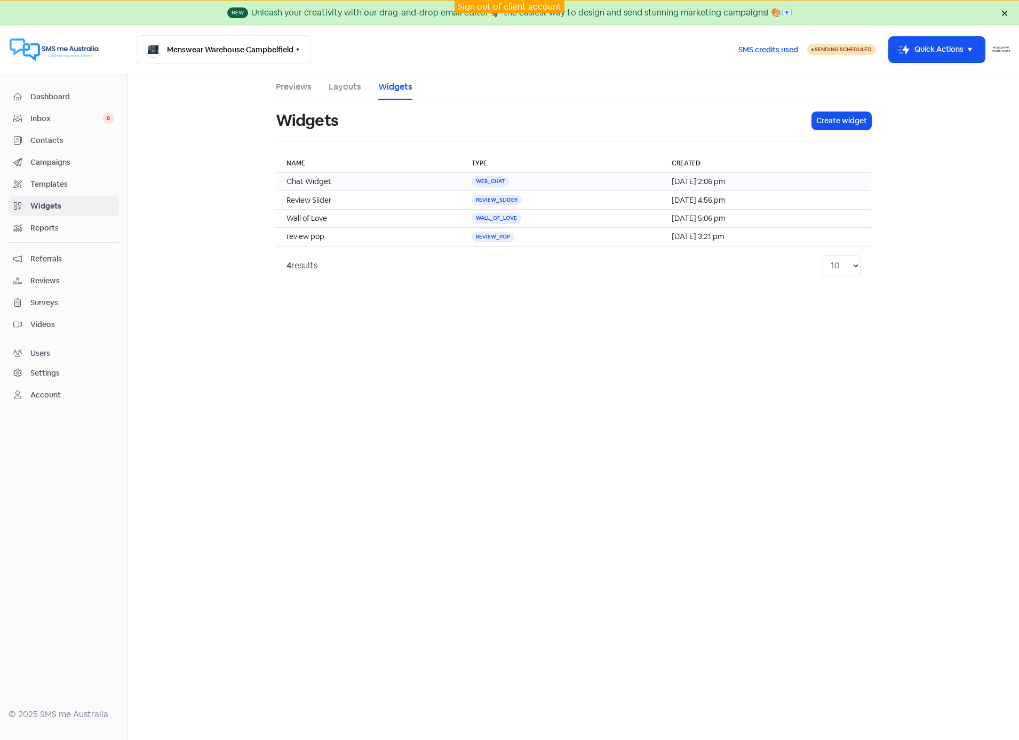
click at [338, 181] on td "Chat Widget" at bounding box center [368, 182] width 185 height 18
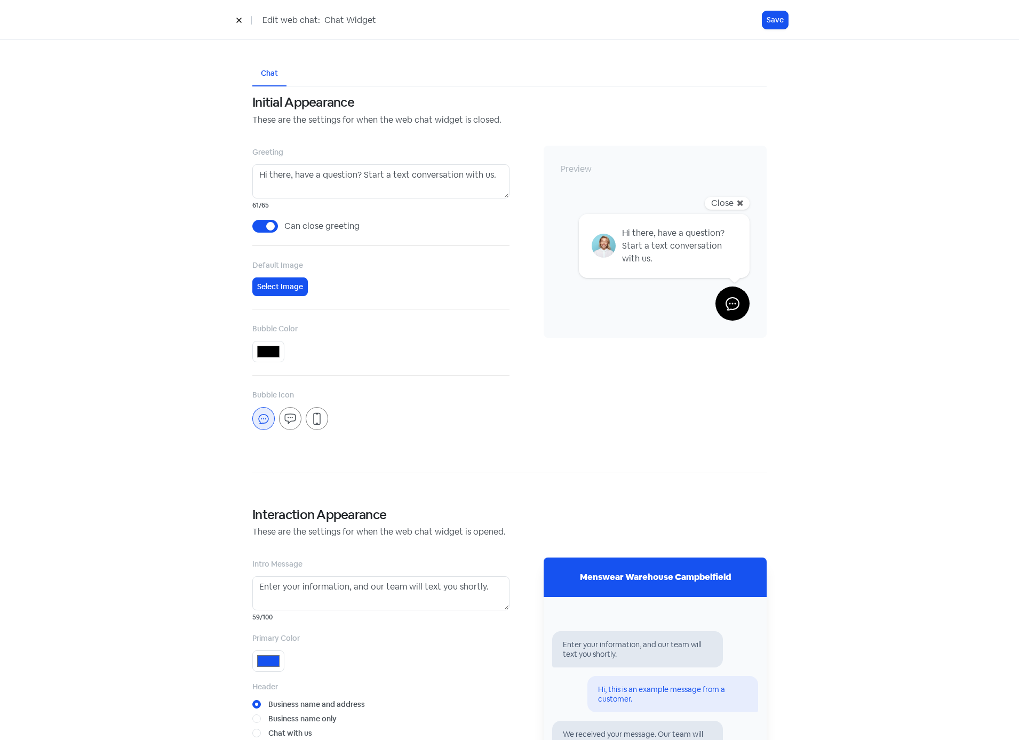
click at [238, 463] on div "Chat Initial Appearance These are the settings for when the web chat widget is …" at bounding box center [509, 588] width 557 height 1097
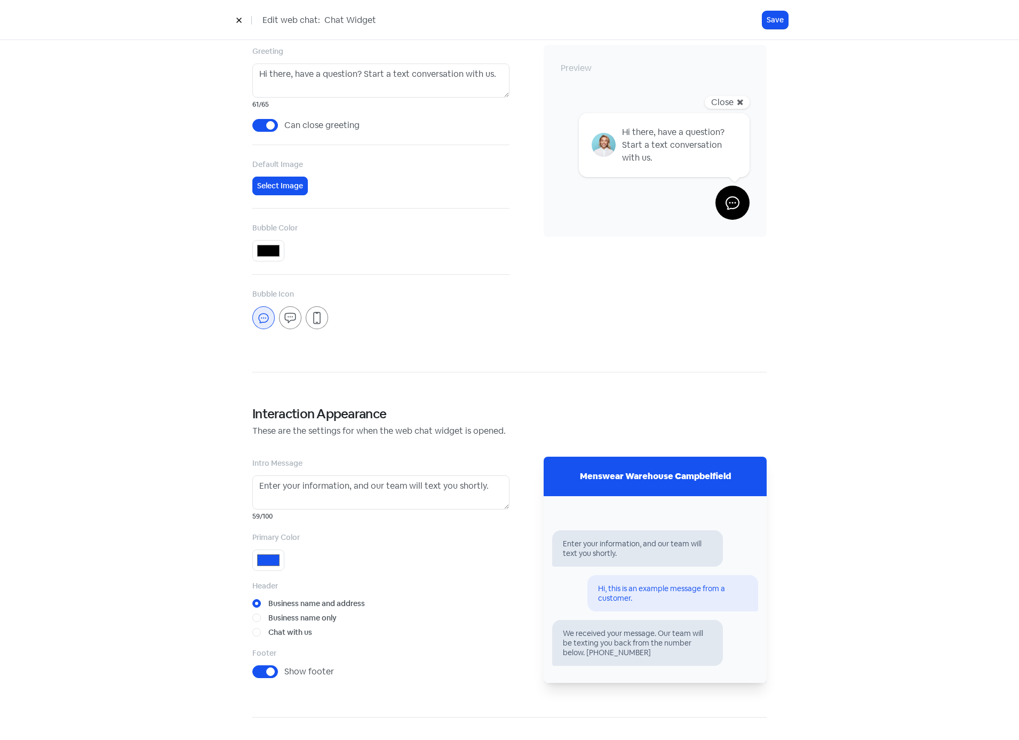
scroll to position [107, 0]
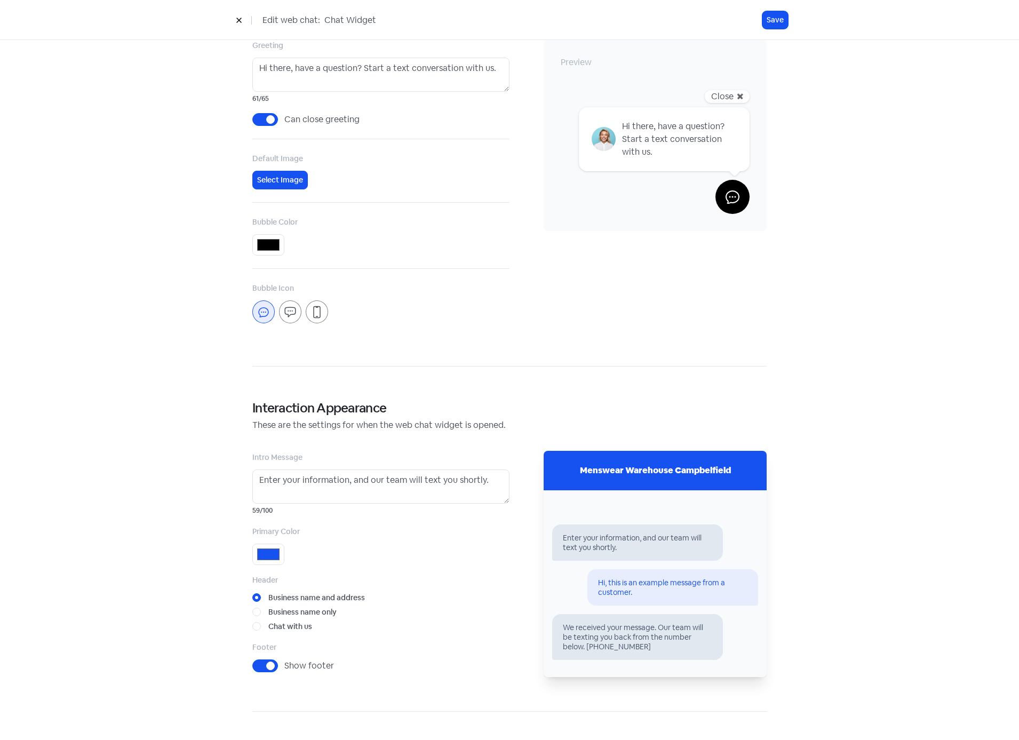
click at [240, 18] on icon at bounding box center [239, 20] width 6 height 6
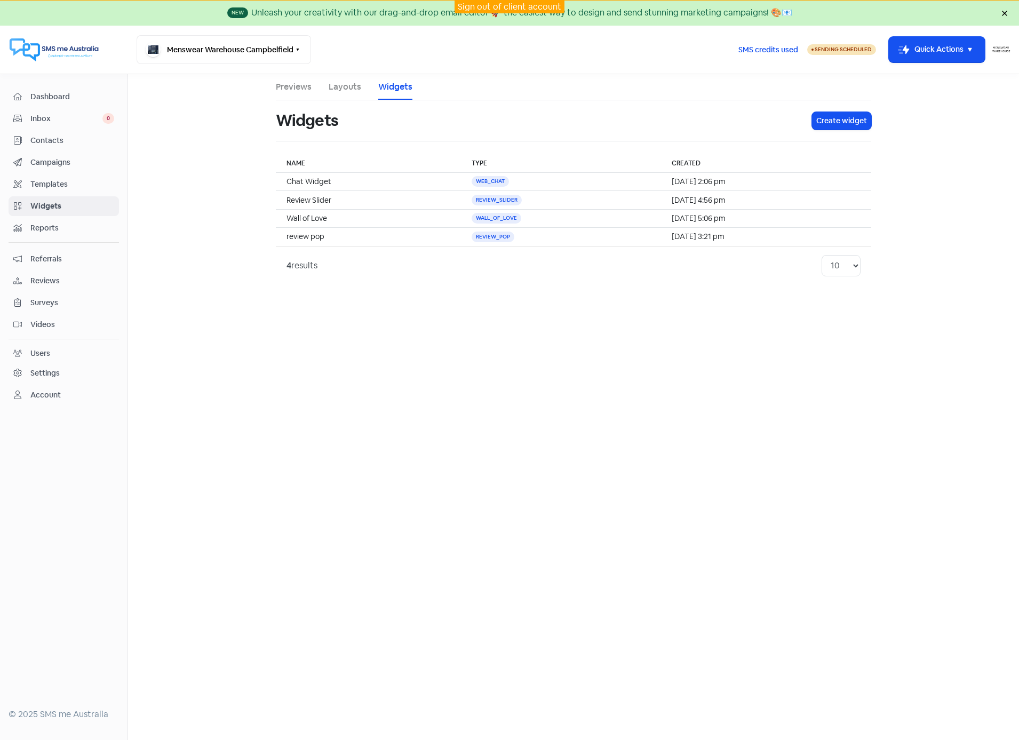
click at [36, 347] on div "Users" at bounding box center [63, 353] width 101 height 12
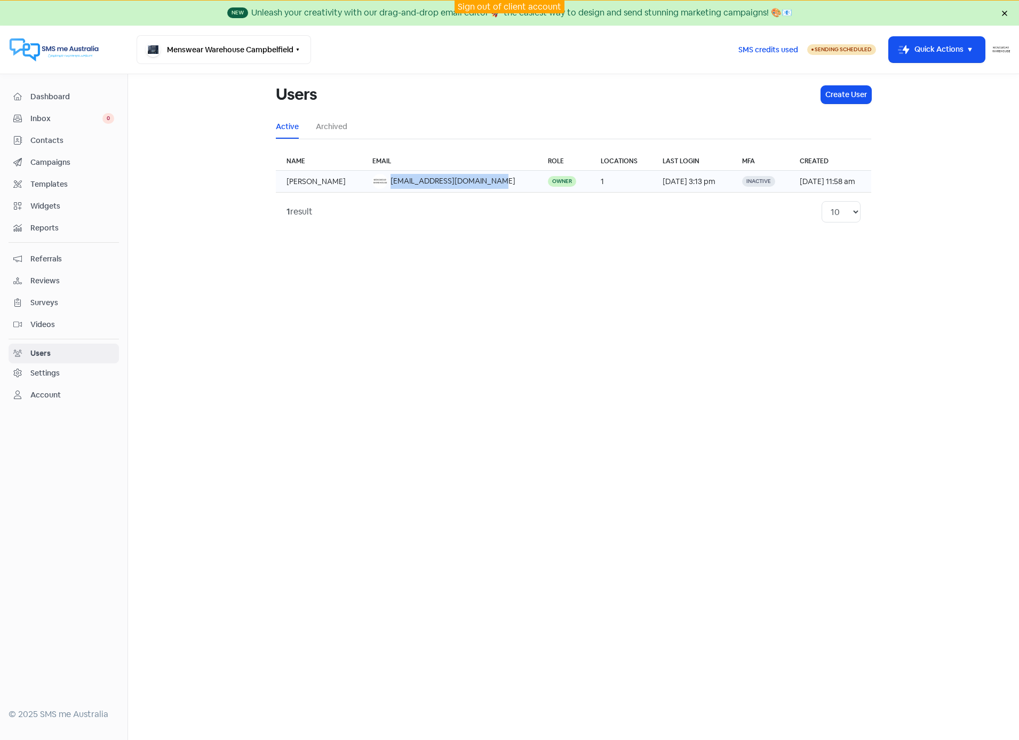
drag, startPoint x: 367, startPoint y: 187, endPoint x: 476, endPoint y: 191, distance: 109.5
click at [476, 191] on td "[EMAIL_ADDRESS][DOMAIN_NAME]" at bounding box center [450, 182] width 176 height 22
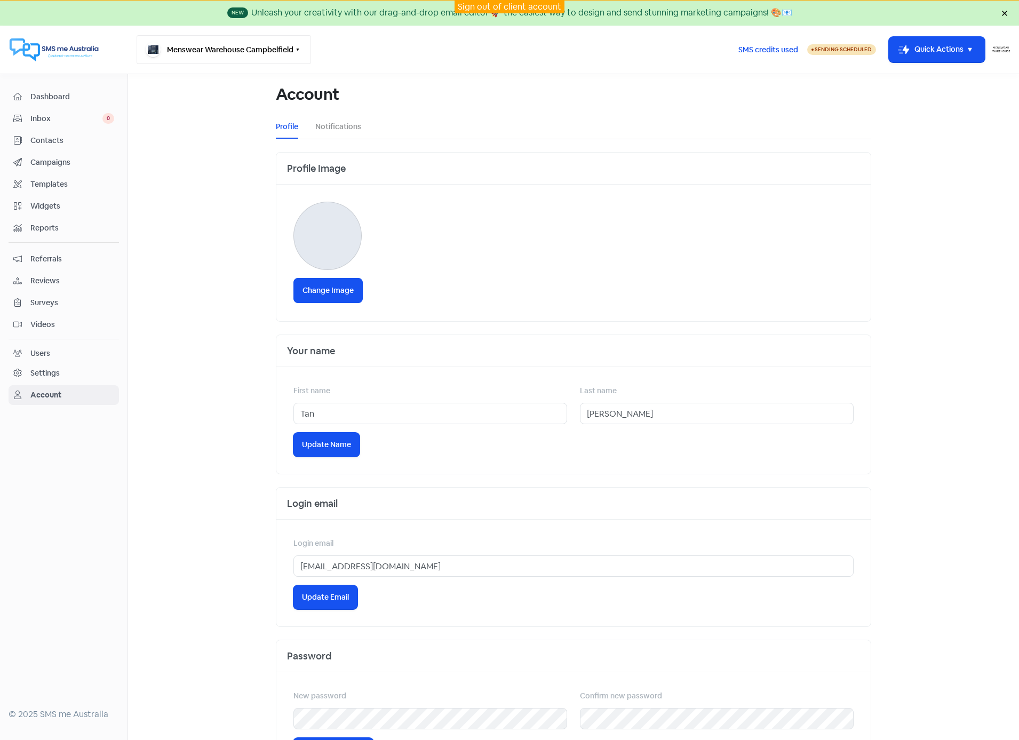
click at [296, 49] on icon "button" at bounding box center [297, 49] width 9 height 9
click at [197, 260] on main "Account Profile Notifications Profile Image Change Image Your name First name […" at bounding box center [573, 407] width 891 height 666
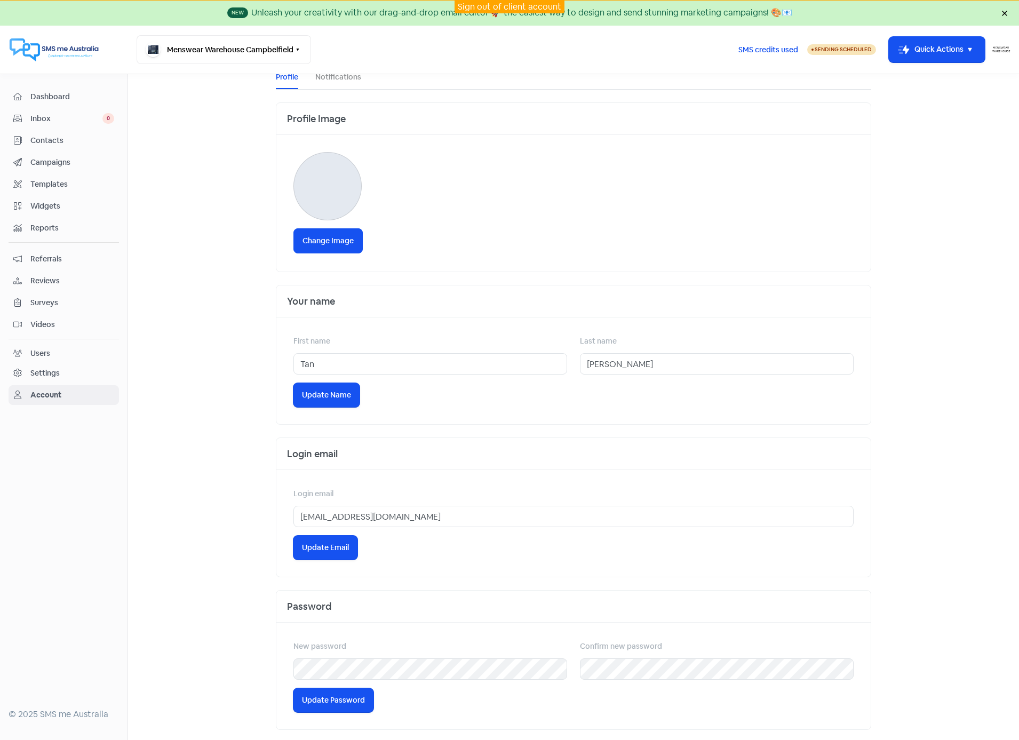
scroll to position [52, 0]
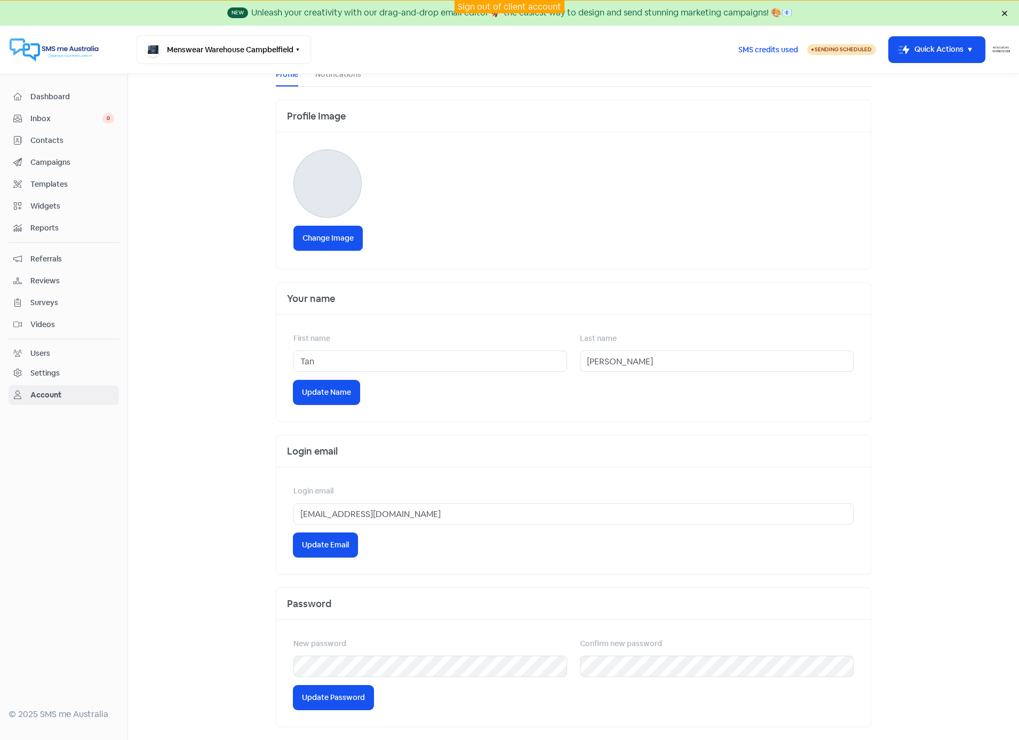
click at [42, 357] on div "Users" at bounding box center [40, 353] width 20 height 11
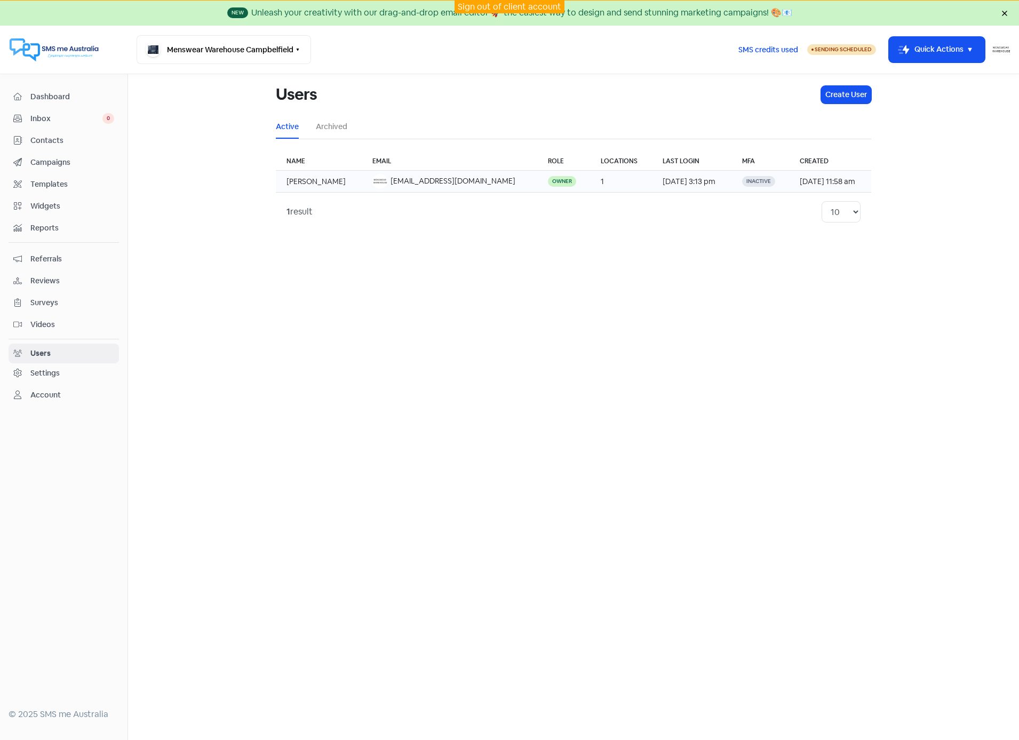
click at [606, 179] on td "1" at bounding box center [621, 182] width 62 height 22
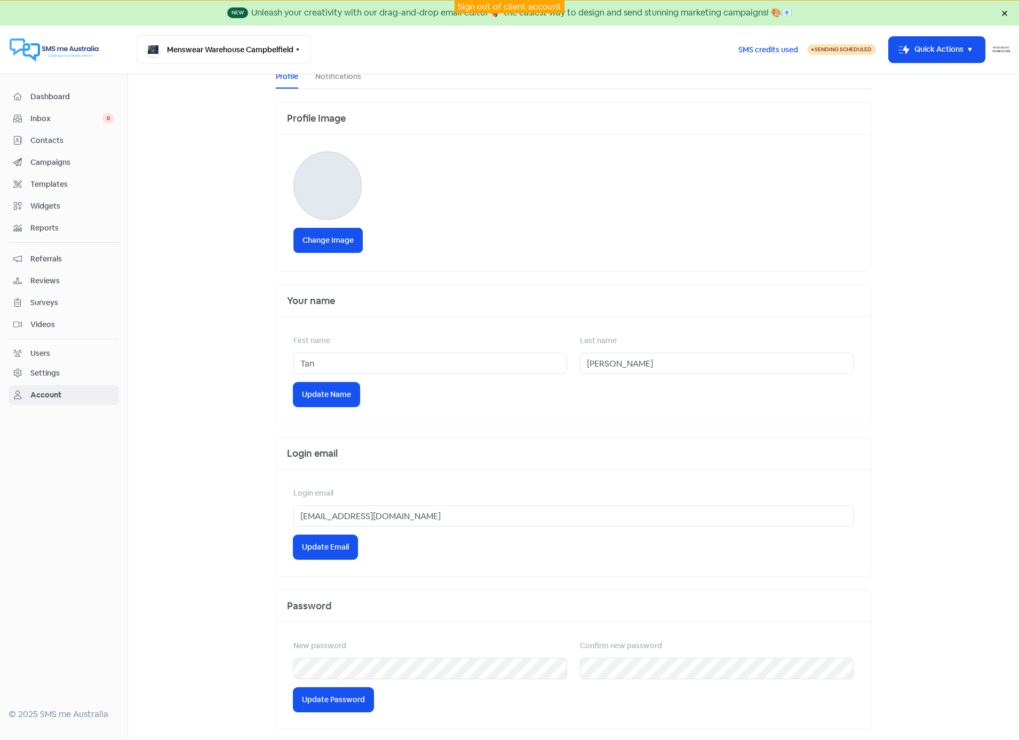
scroll to position [52, 0]
